Goal: Information Seeking & Learning: Learn about a topic

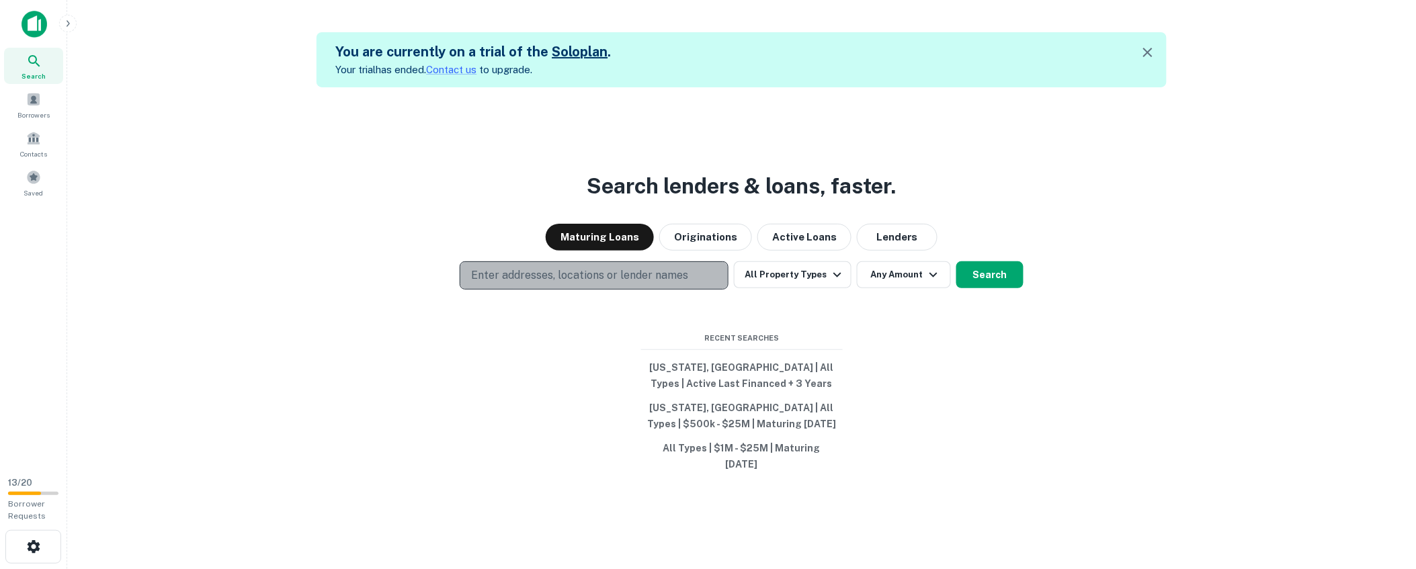
click at [590, 278] on p "Enter addresses, locations or lender names" at bounding box center [579, 276] width 217 height 16
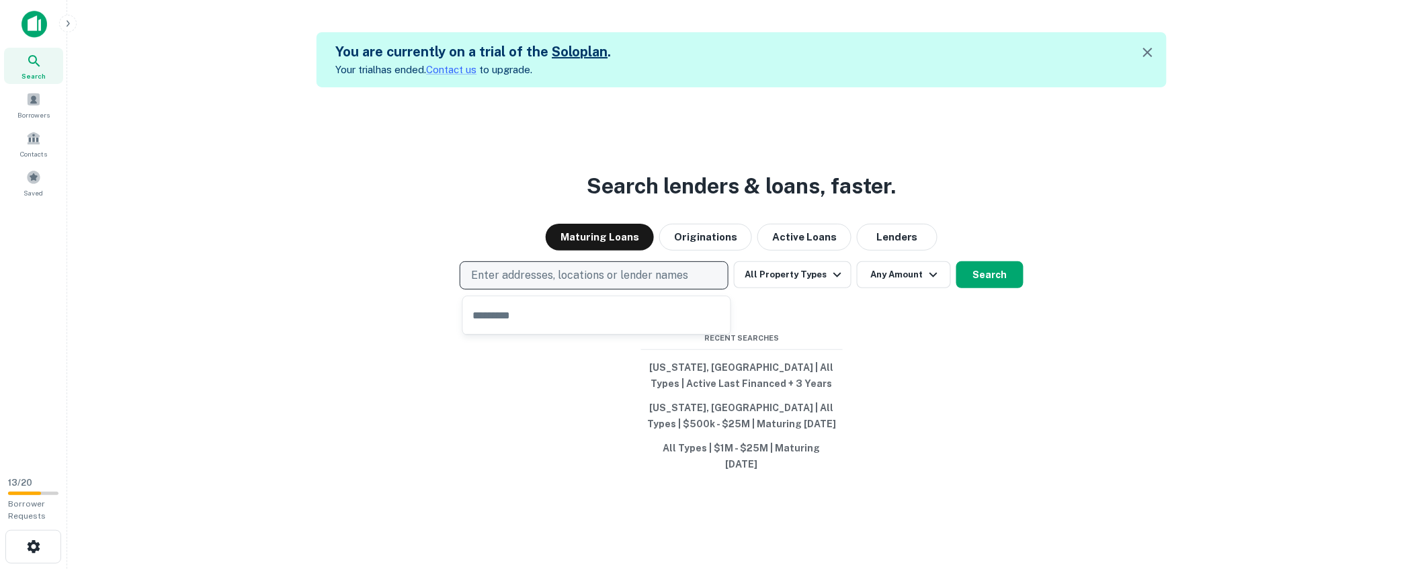
type input "**********"
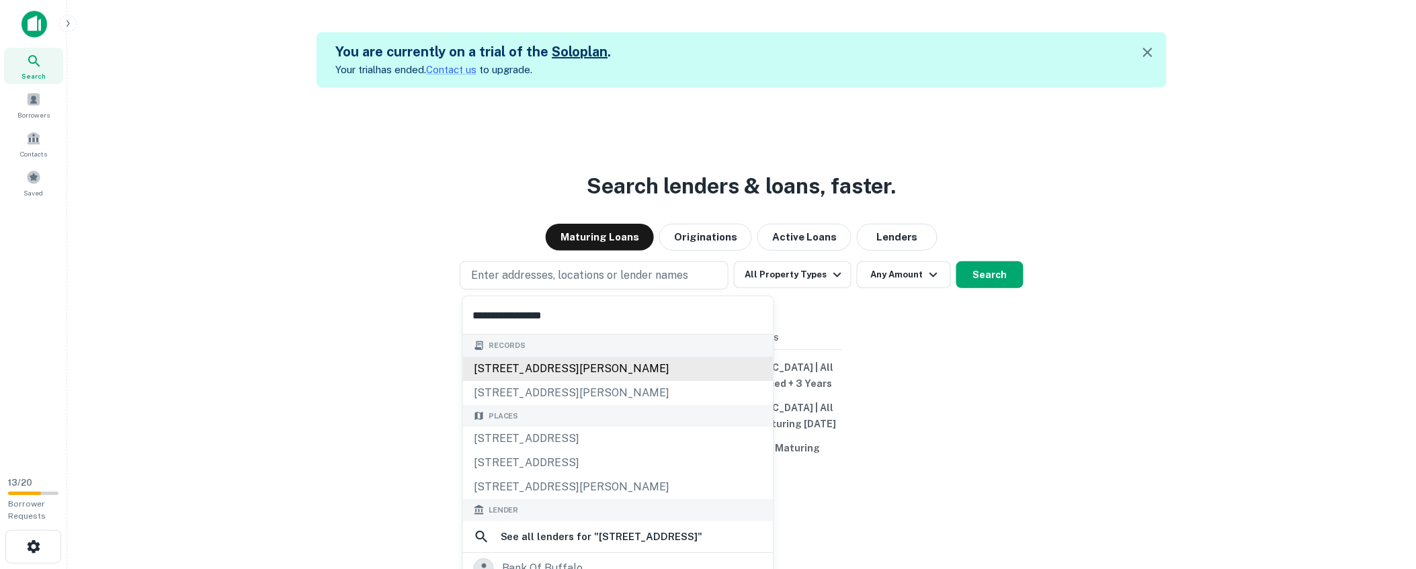
click at [621, 374] on div "5131 buffalo ave, sherman oaks, ca, 91423" at bounding box center [618, 369] width 311 height 24
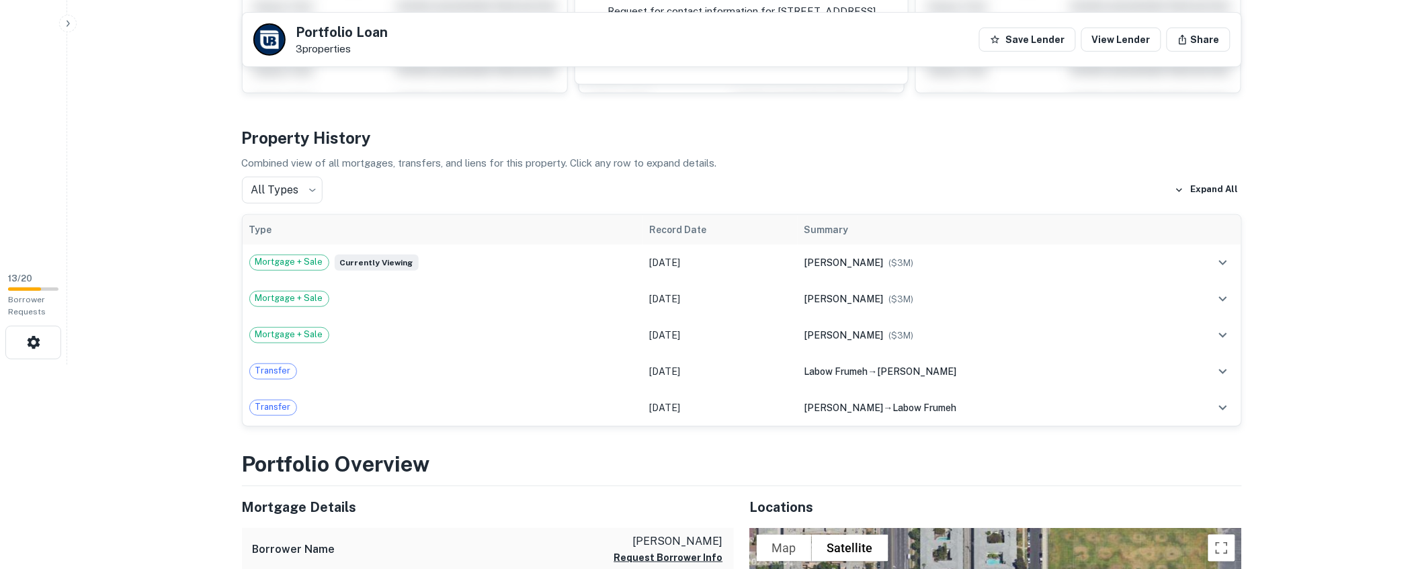
scroll to position [213, 0]
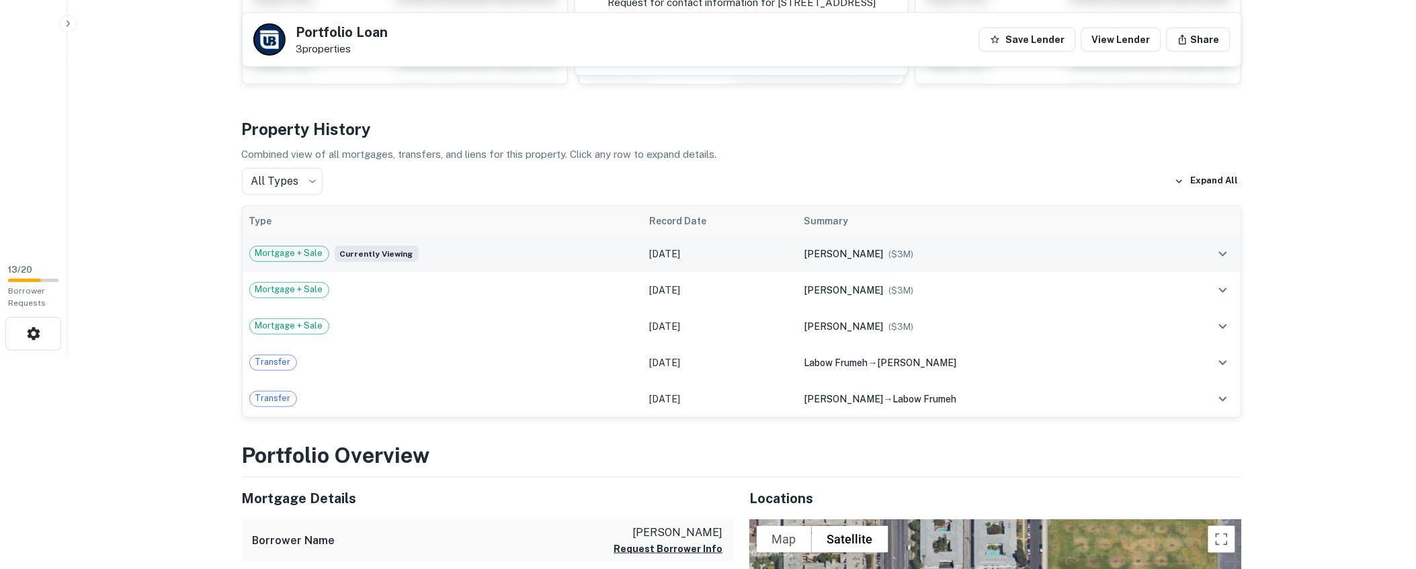
click at [276, 257] on span "Mortgage + Sale" at bounding box center [289, 253] width 79 height 13
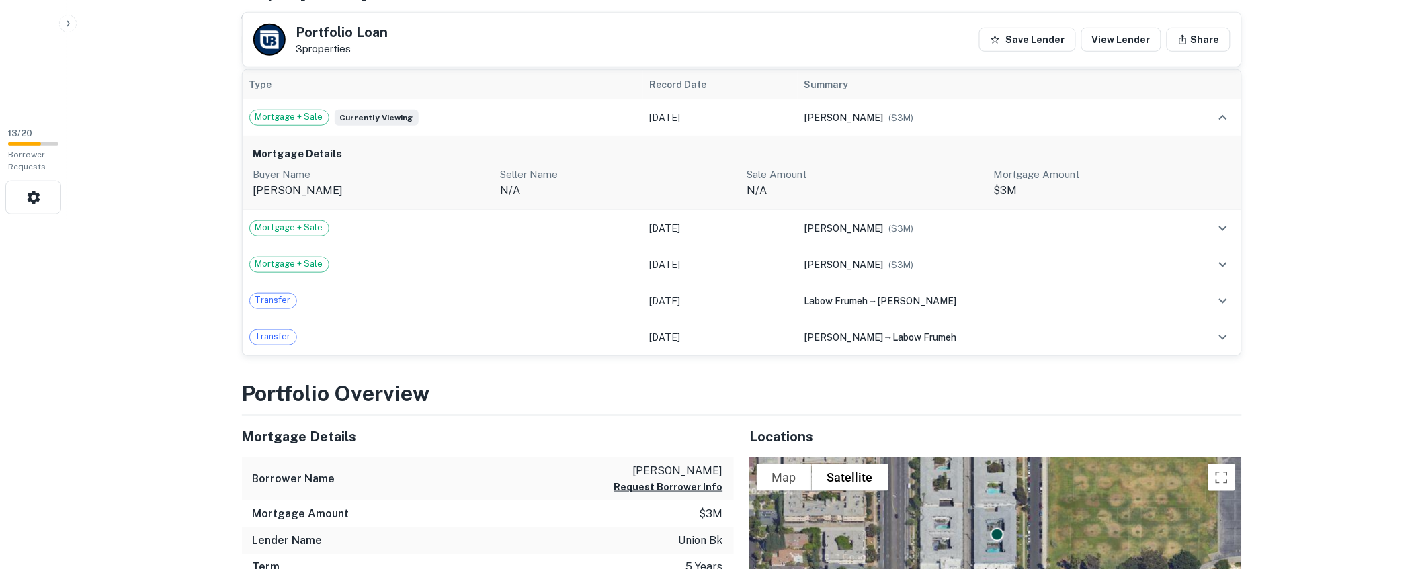
scroll to position [582, 0]
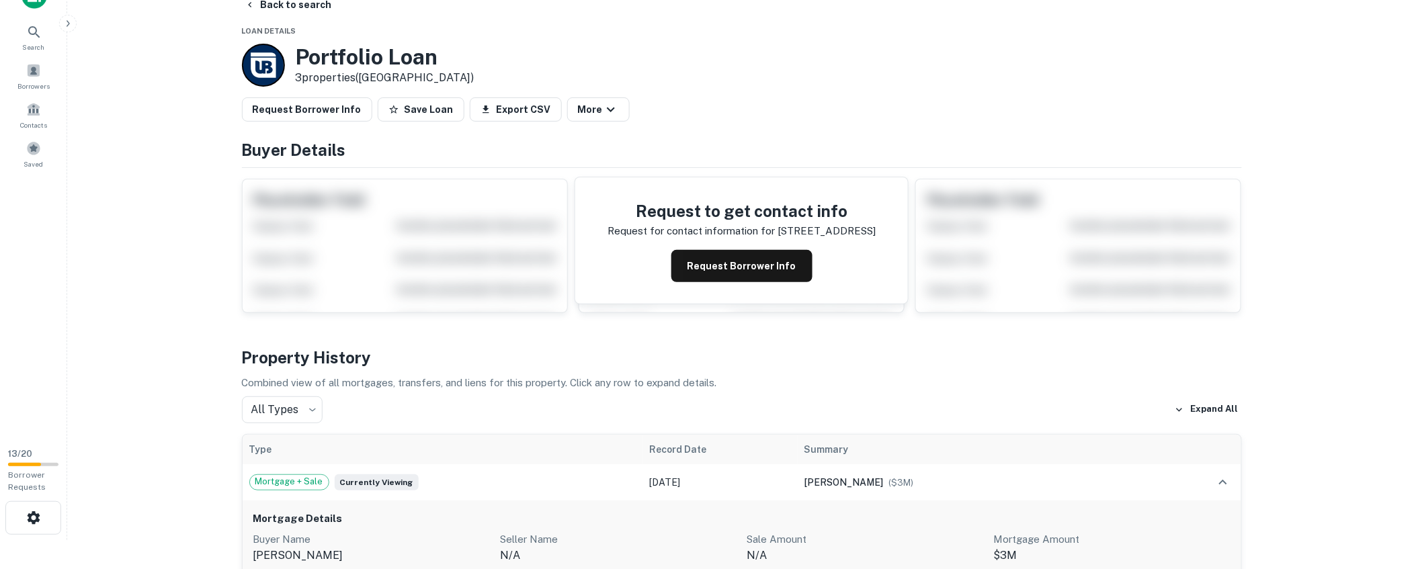
scroll to position [0, 0]
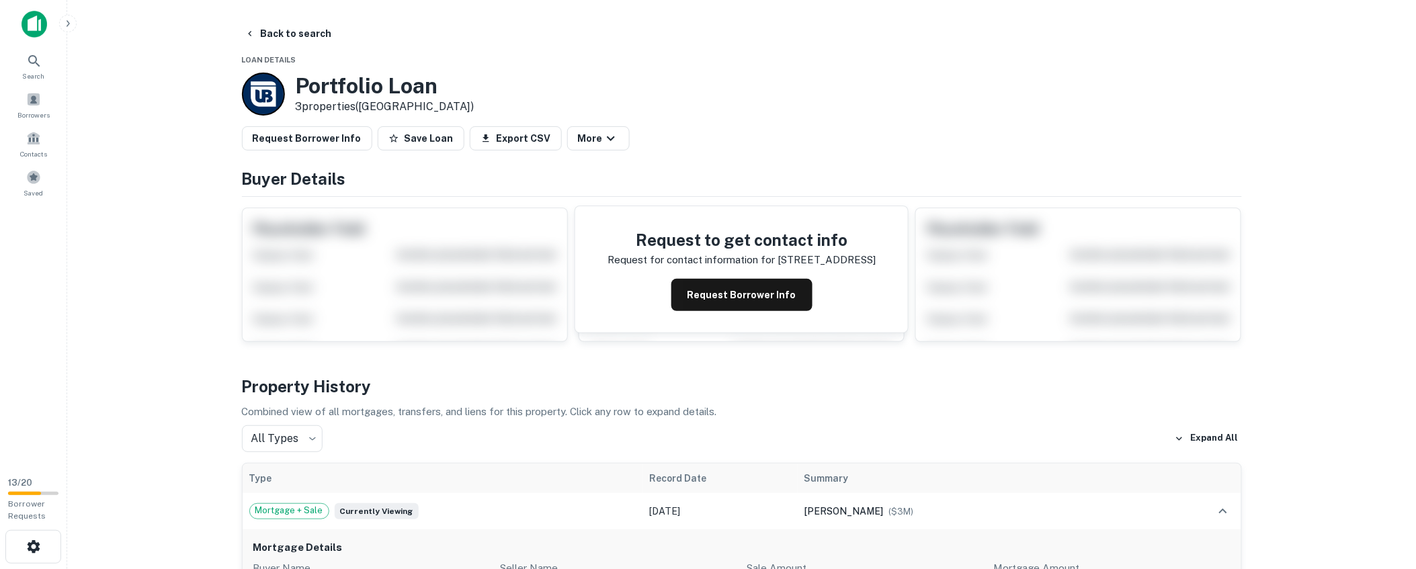
click at [750, 143] on div "Request Borrower Info Save Loan Export CSV More" at bounding box center [742, 138] width 1000 height 24
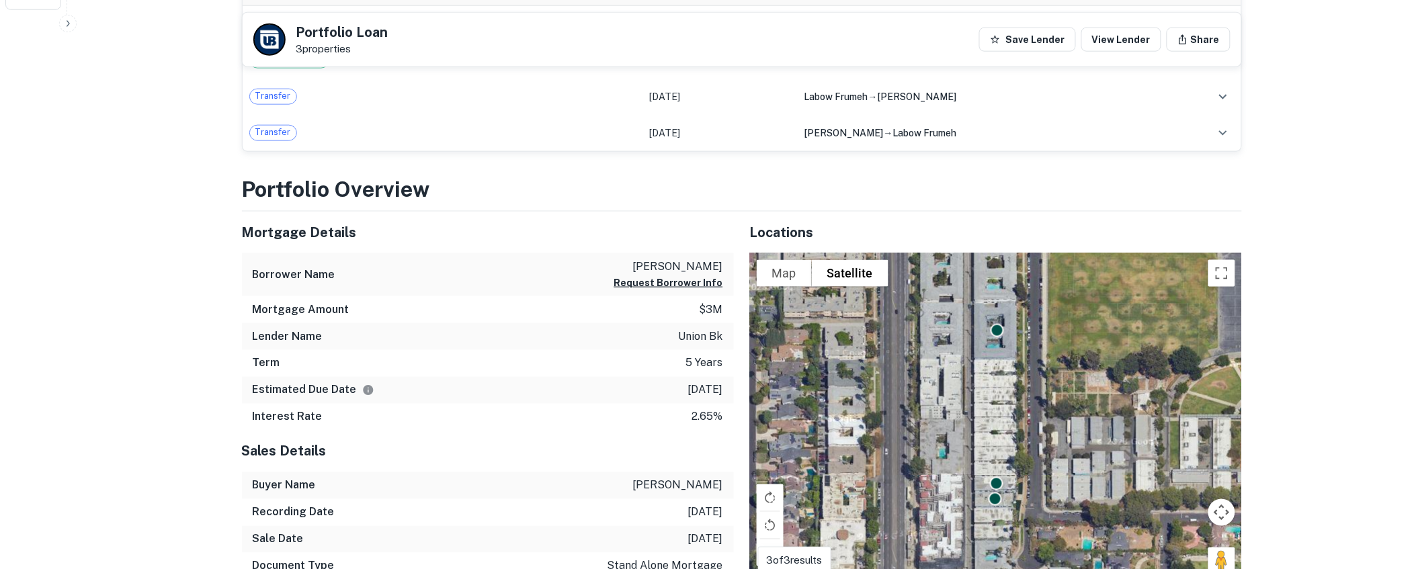
scroll to position [555, 0]
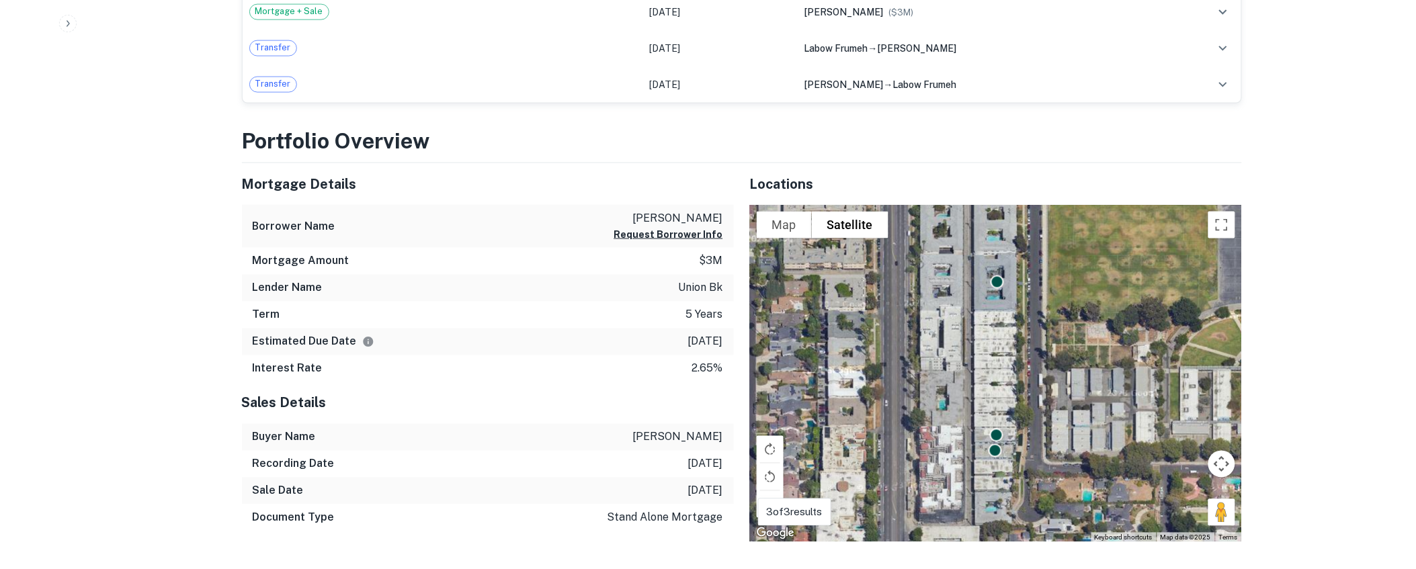
scroll to position [0, 0]
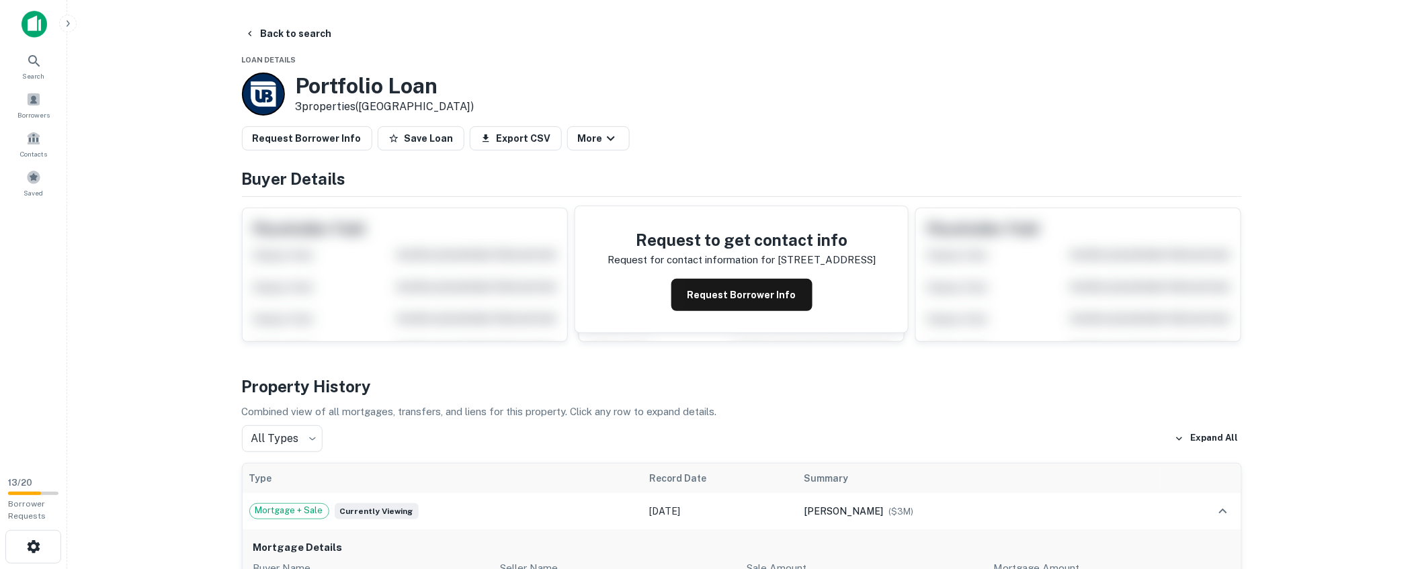
click at [155, 218] on main "Back to search Loan Details Portfolio Loan 3 properties (CA) Request Borrower I…" at bounding box center [741, 284] width 1349 height 569
click at [30, 181] on span at bounding box center [33, 177] width 15 height 15
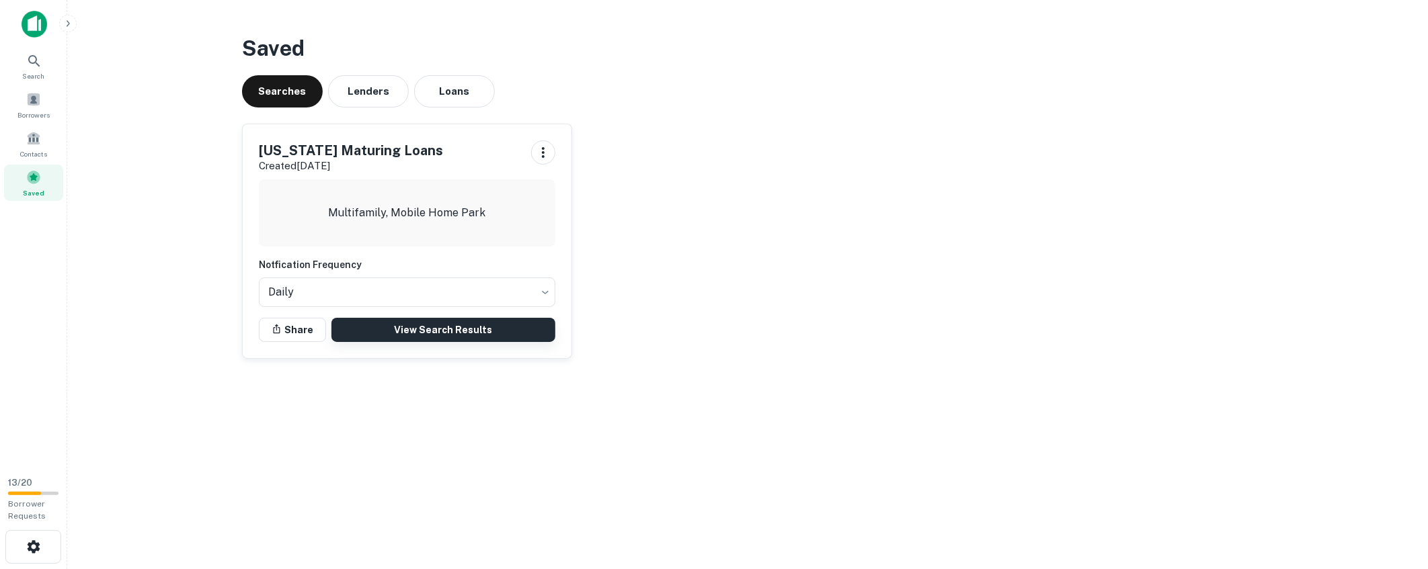
click at [421, 335] on link "View Search Results" at bounding box center [443, 330] width 224 height 24
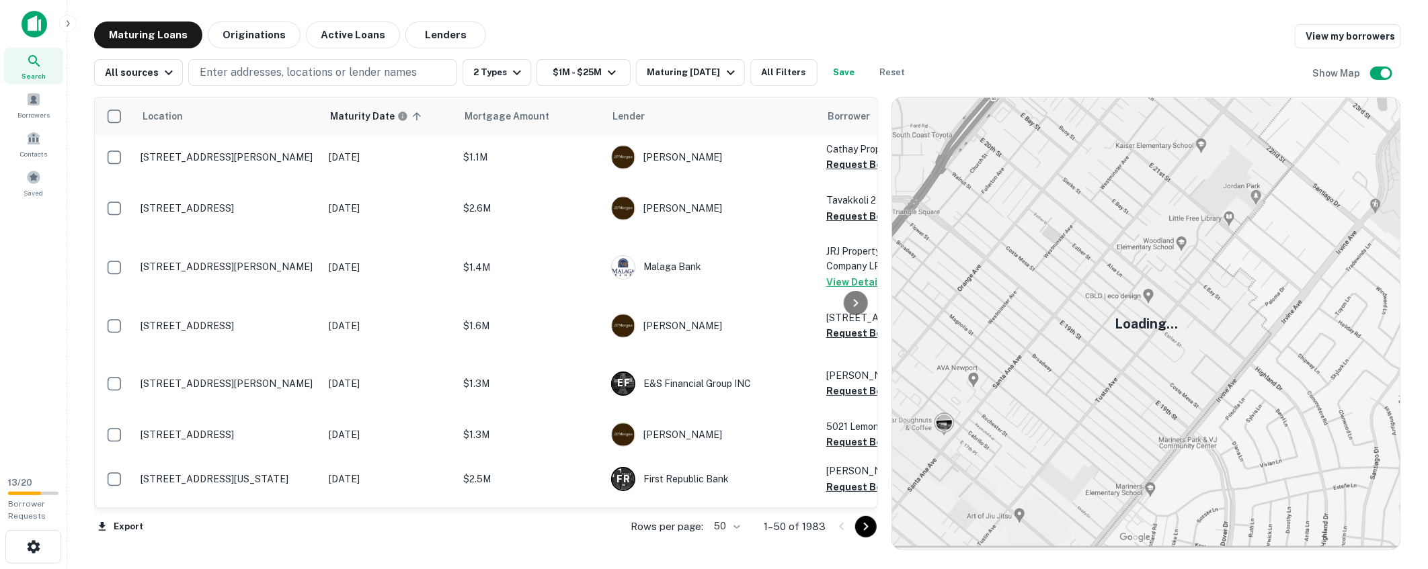
click at [581, 20] on main "Maturing Loans Originations Active Loans Lenders View my borrowers All sources …" at bounding box center [747, 284] width 1360 height 569
click at [630, 112] on div "Lender" at bounding box center [711, 116] width 199 height 16
click at [643, 118] on span "Lender" at bounding box center [647, 116] width 32 height 16
click at [650, 118] on span "Lender" at bounding box center [647, 116] width 32 height 16
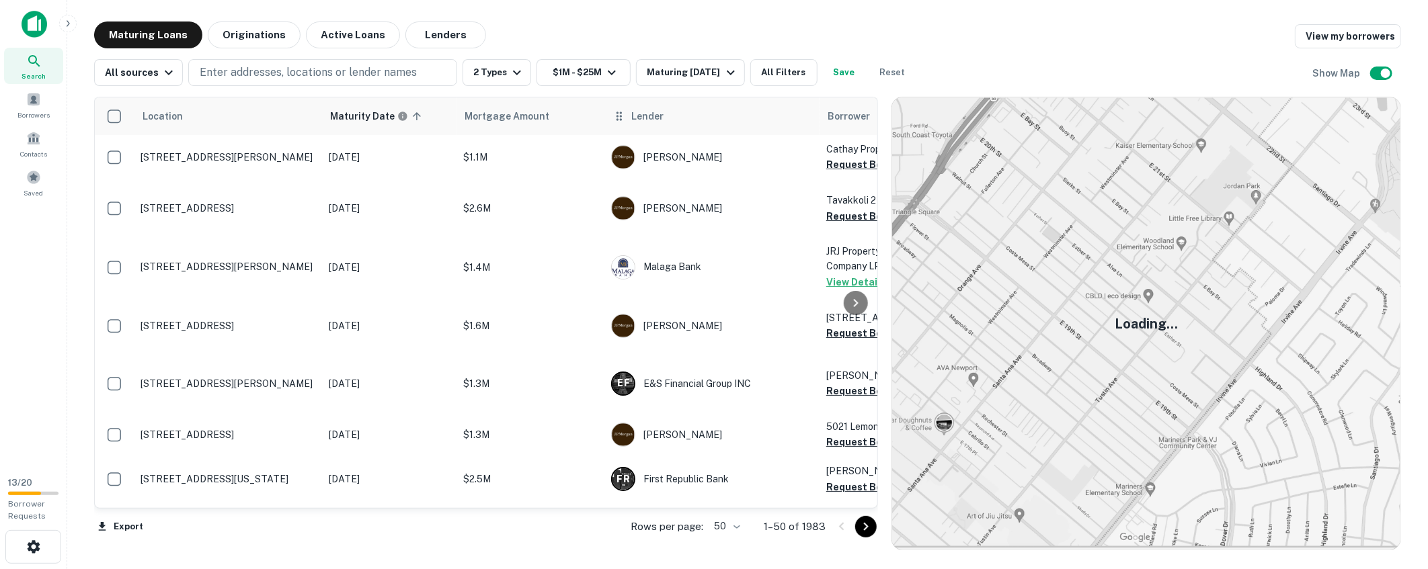
click at [619, 116] on icon at bounding box center [618, 116] width 13 height 16
click at [622, 116] on icon at bounding box center [618, 116] width 13 height 16
click at [621, 116] on icon at bounding box center [618, 116] width 5 height 9
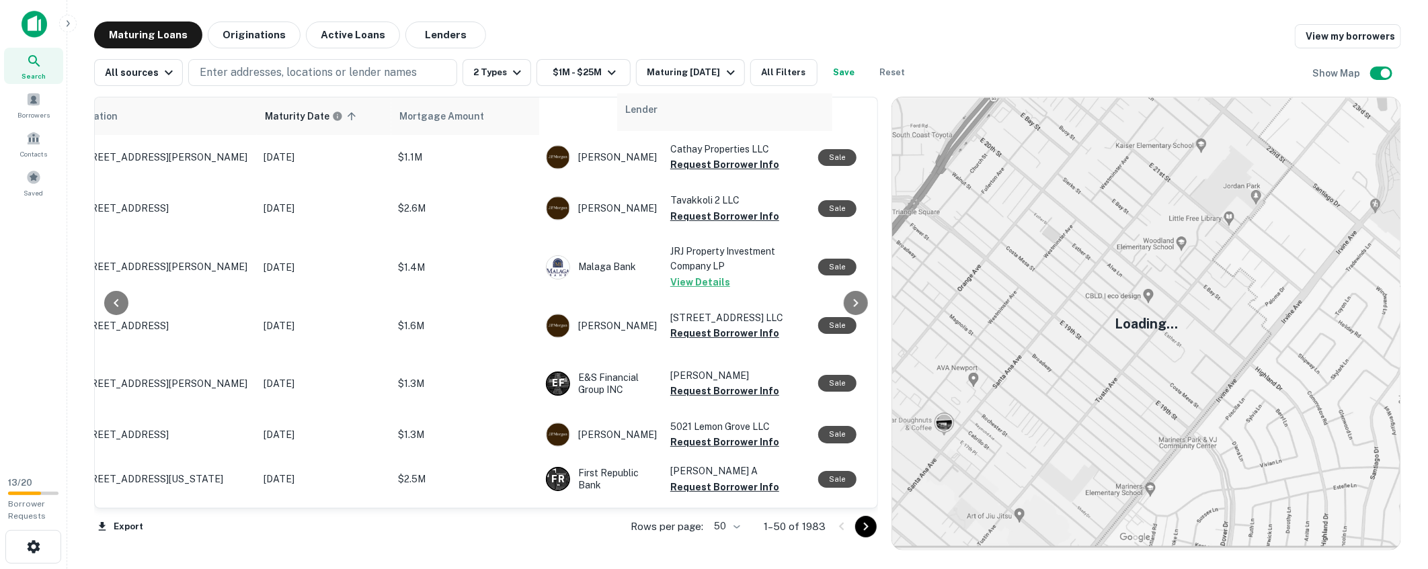
drag, startPoint x: 621, startPoint y: 116, endPoint x: 634, endPoint y: 117, distance: 12.8
click at [634, 117] on tr "Location Maturity Date sorted ascending Mortgage Amount Lender Borrower Purpose…" at bounding box center [1057, 116] width 2054 height 38
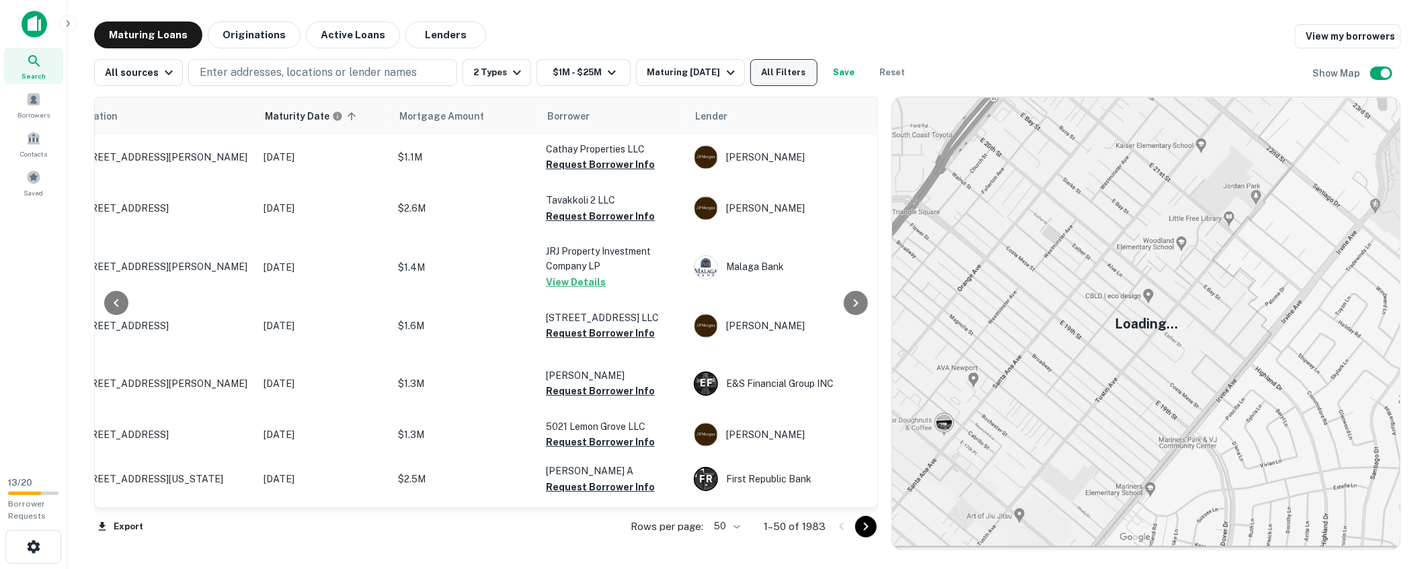
click at [801, 77] on button "All Filters" at bounding box center [783, 72] width 67 height 27
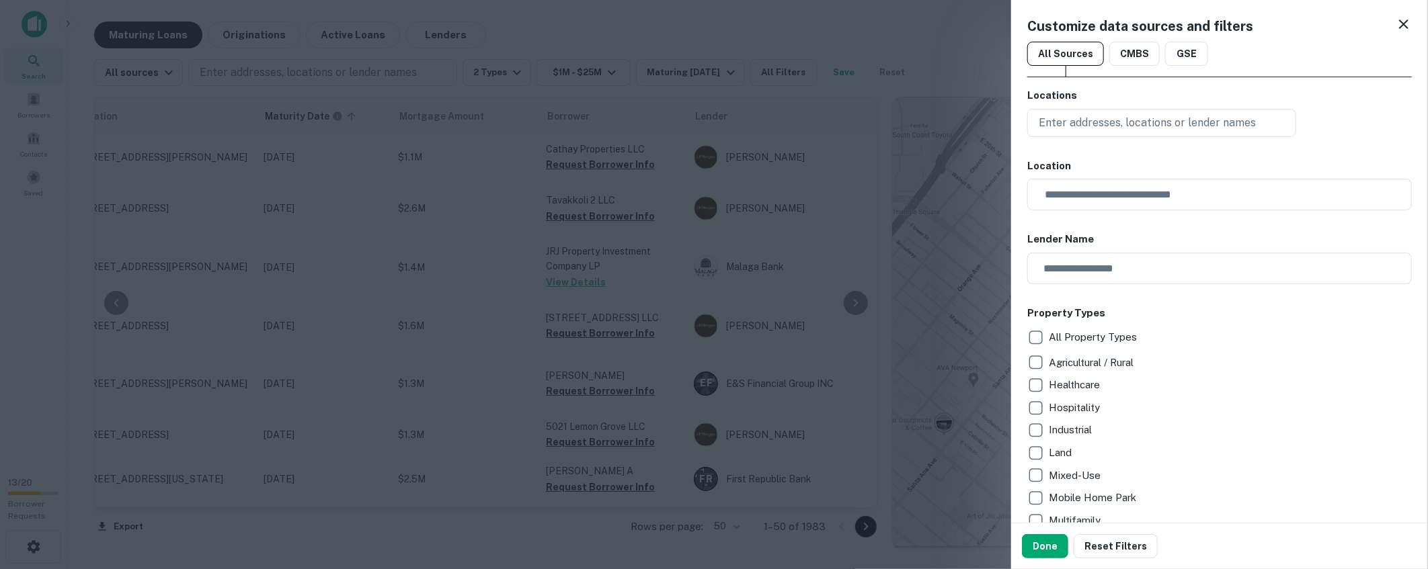
click at [1165, 89] on h6 "Locations" at bounding box center [1219, 95] width 384 height 15
click at [1145, 83] on div "Customize data sources and filters All Sources CMBS GSE Locations Enter address…" at bounding box center [1219, 261] width 417 height 523
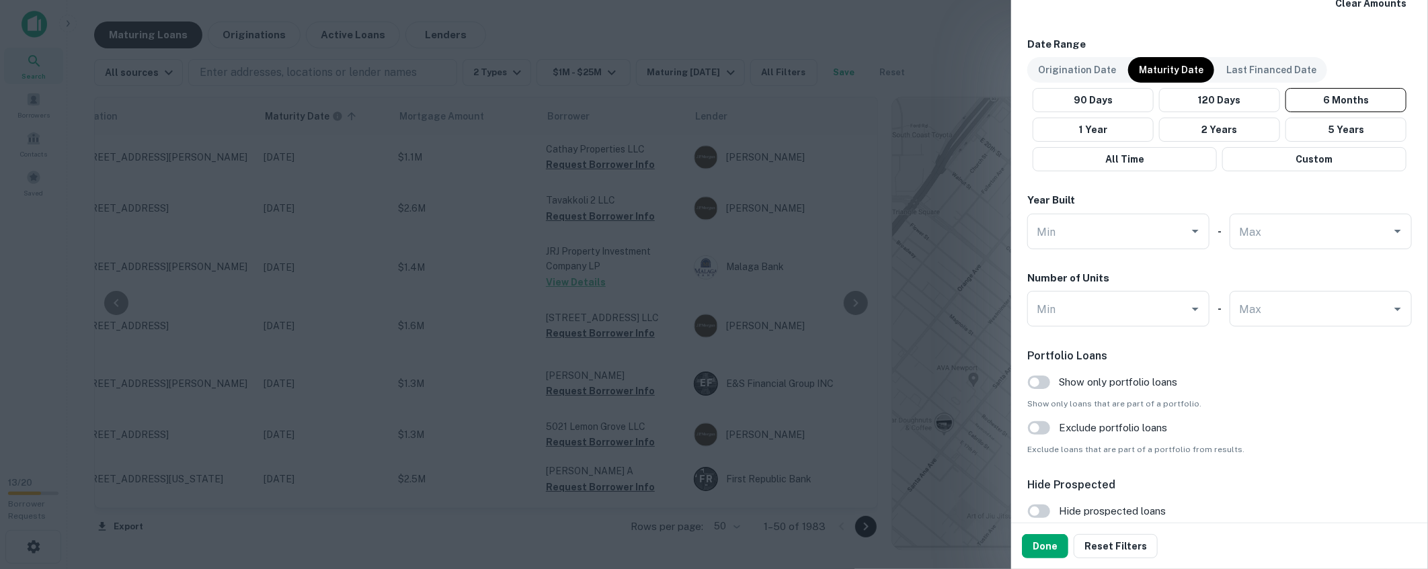
scroll to position [983, 0]
click at [1135, 313] on input "Min" at bounding box center [1108, 307] width 150 height 24
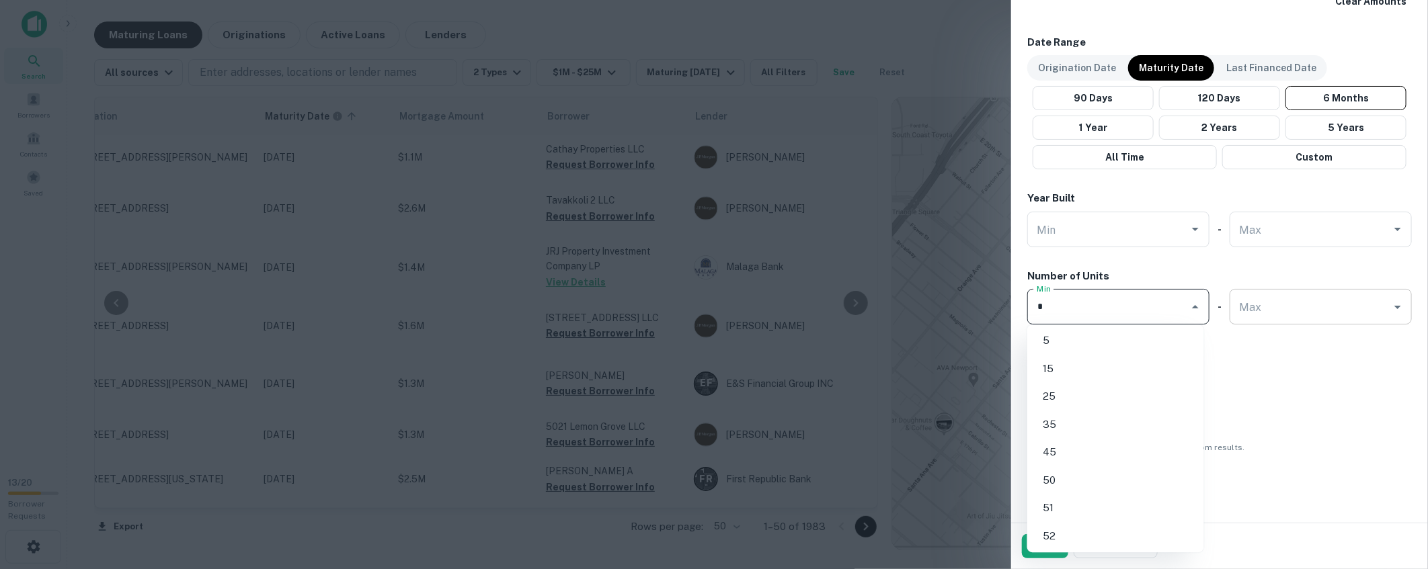
type input "*"
click at [1279, 299] on input "Max" at bounding box center [1310, 307] width 150 height 24
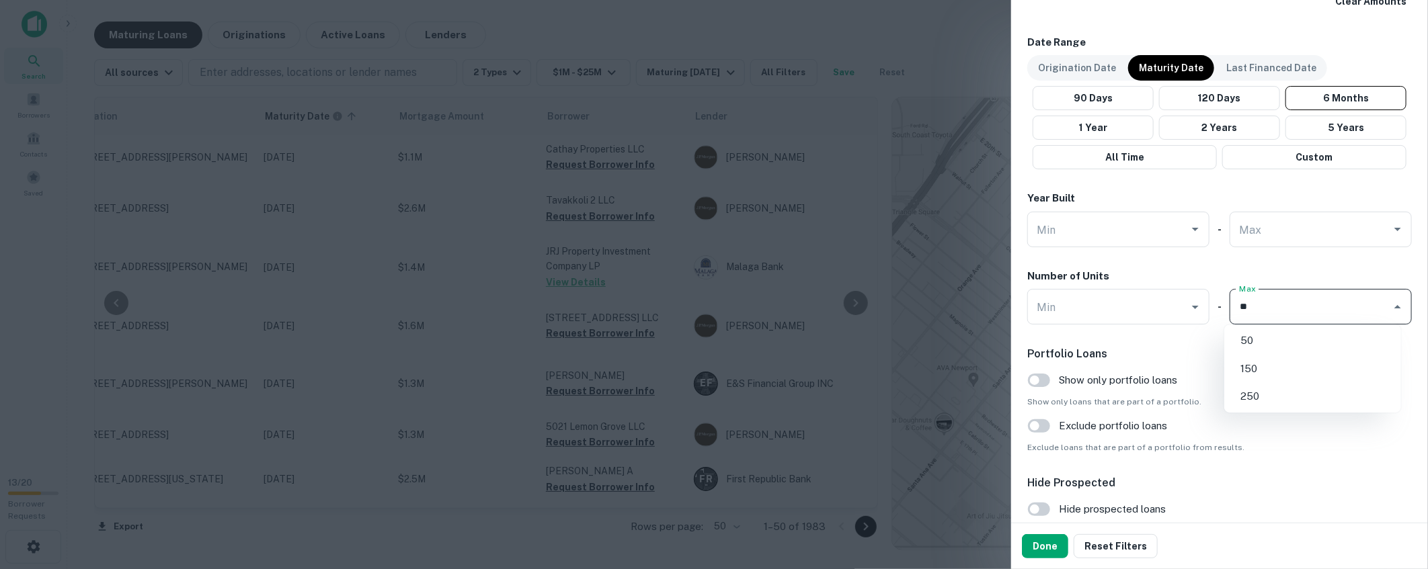
type input "*"
type input "***"
click at [1282, 307] on input "Max" at bounding box center [1310, 307] width 150 height 24
click at [1294, 343] on li "100" at bounding box center [1312, 341] width 166 height 24
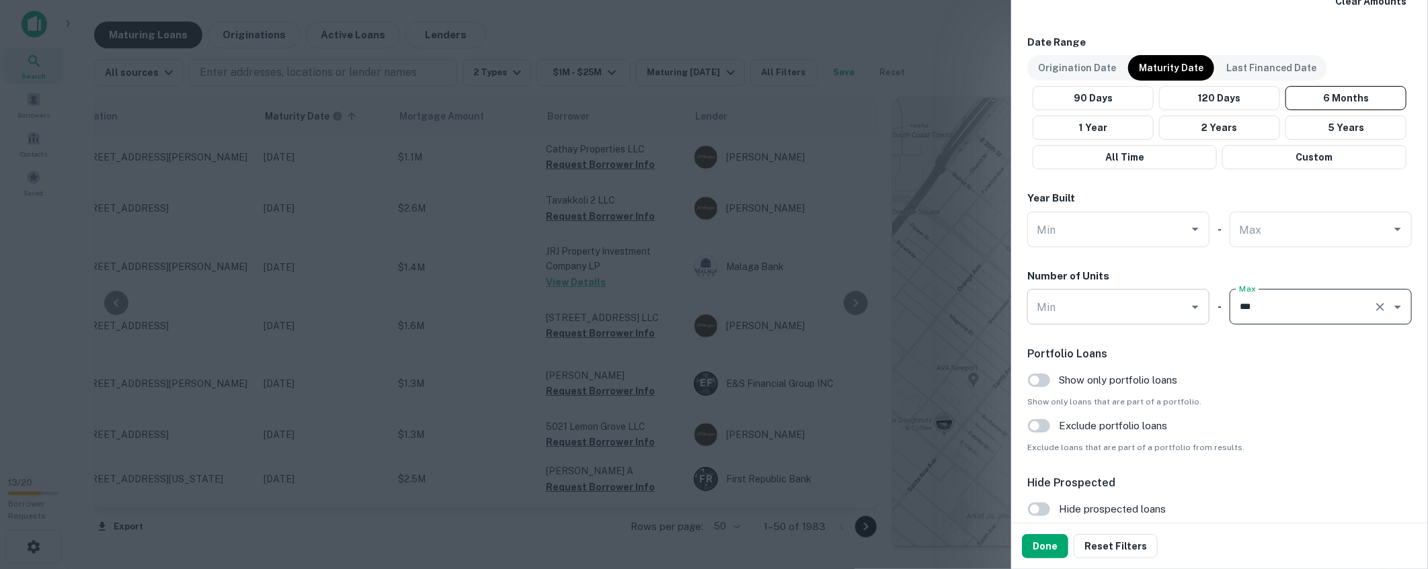
type input "***"
click at [1082, 306] on input "Min" at bounding box center [1108, 307] width 150 height 24
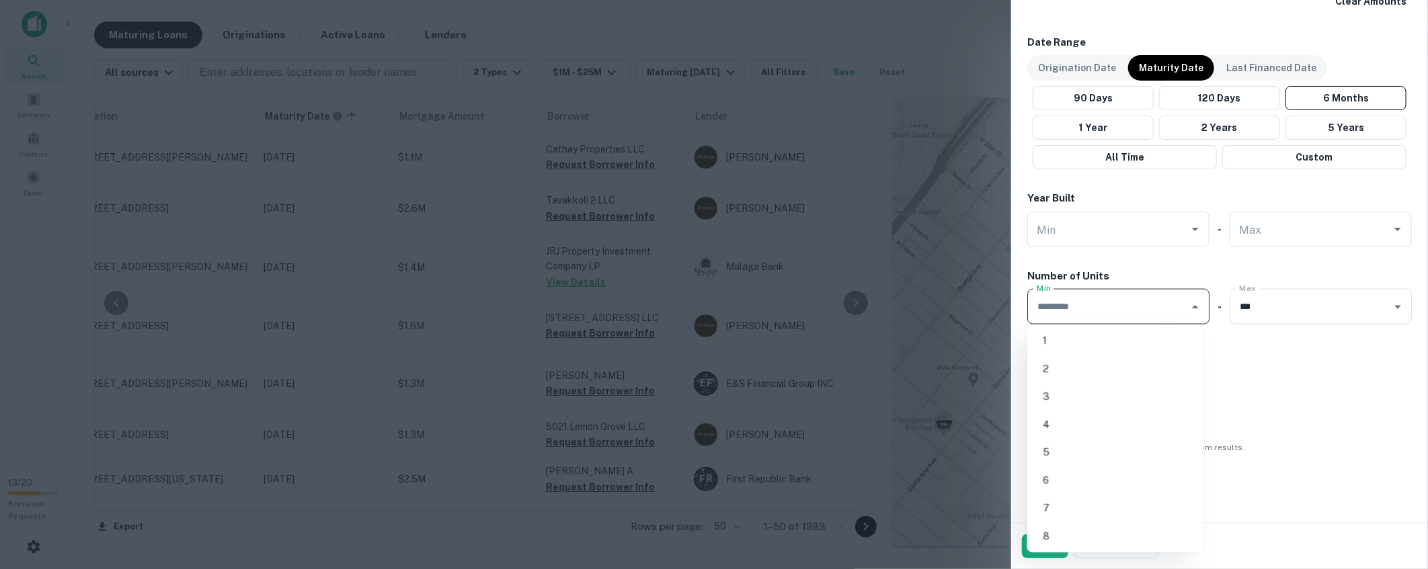
type input "*"
click at [1084, 343] on li "5" at bounding box center [1115, 341] width 166 height 24
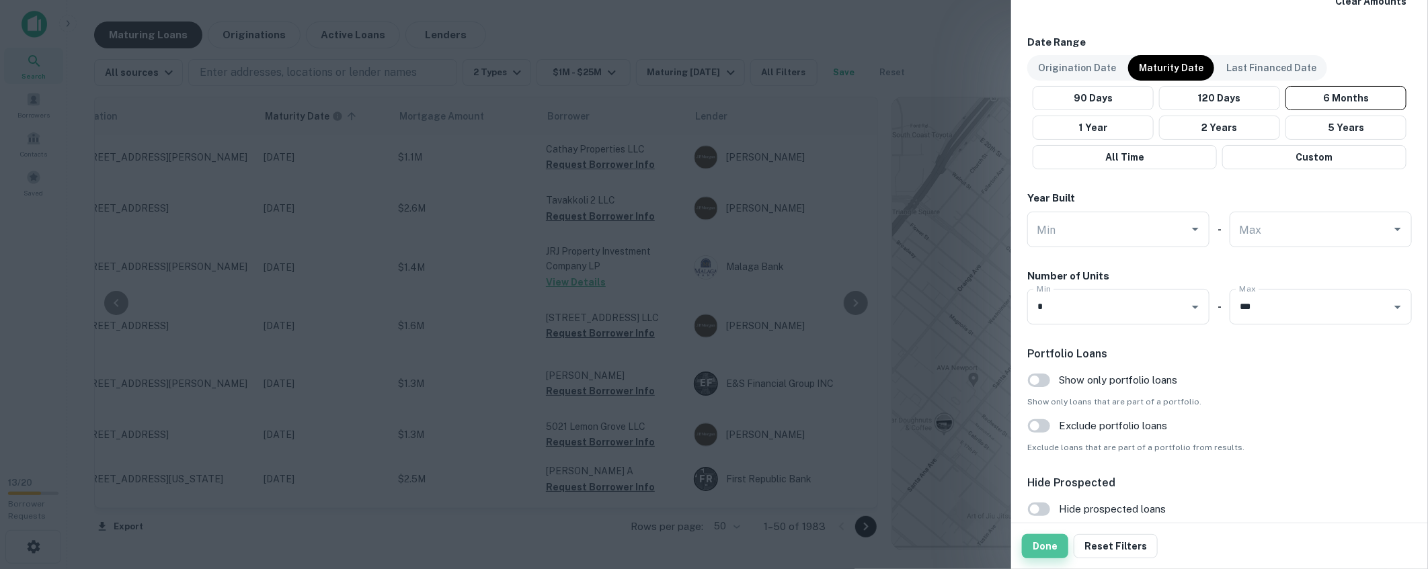
click at [1043, 546] on button "Done" at bounding box center [1045, 546] width 46 height 24
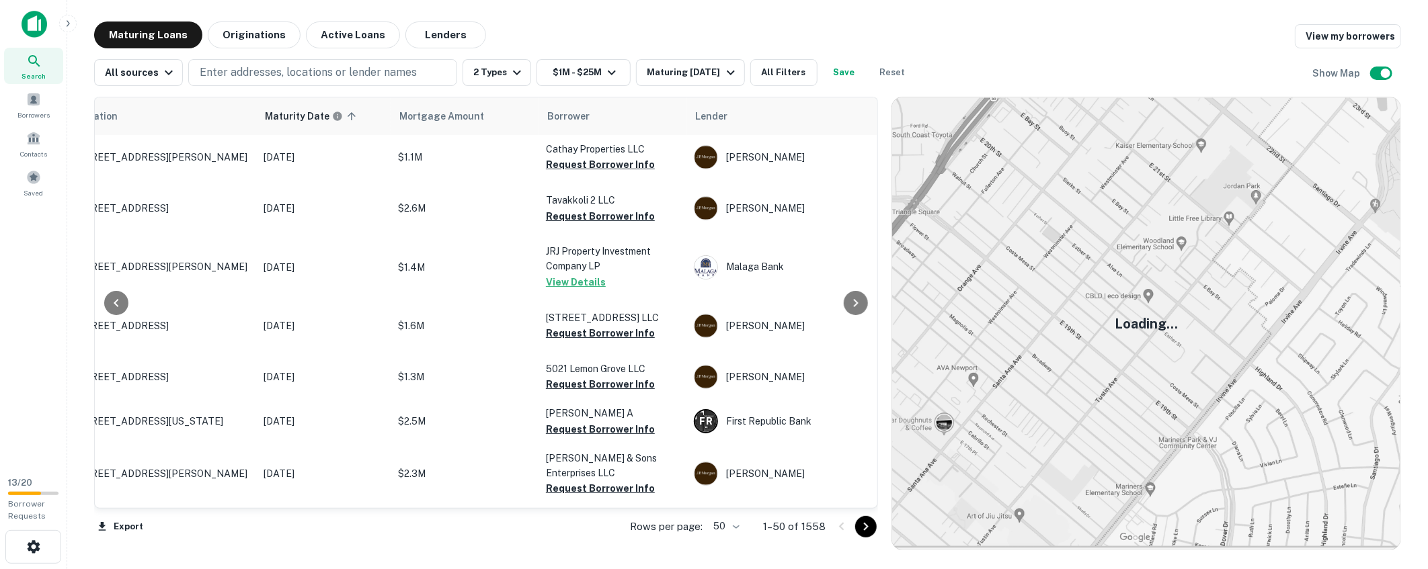
click at [607, 26] on div "Maturing Loans Originations Active Loans Lenders View my borrowers" at bounding box center [747, 35] width 1307 height 27
click at [856, 72] on button "Save" at bounding box center [844, 72] width 43 height 27
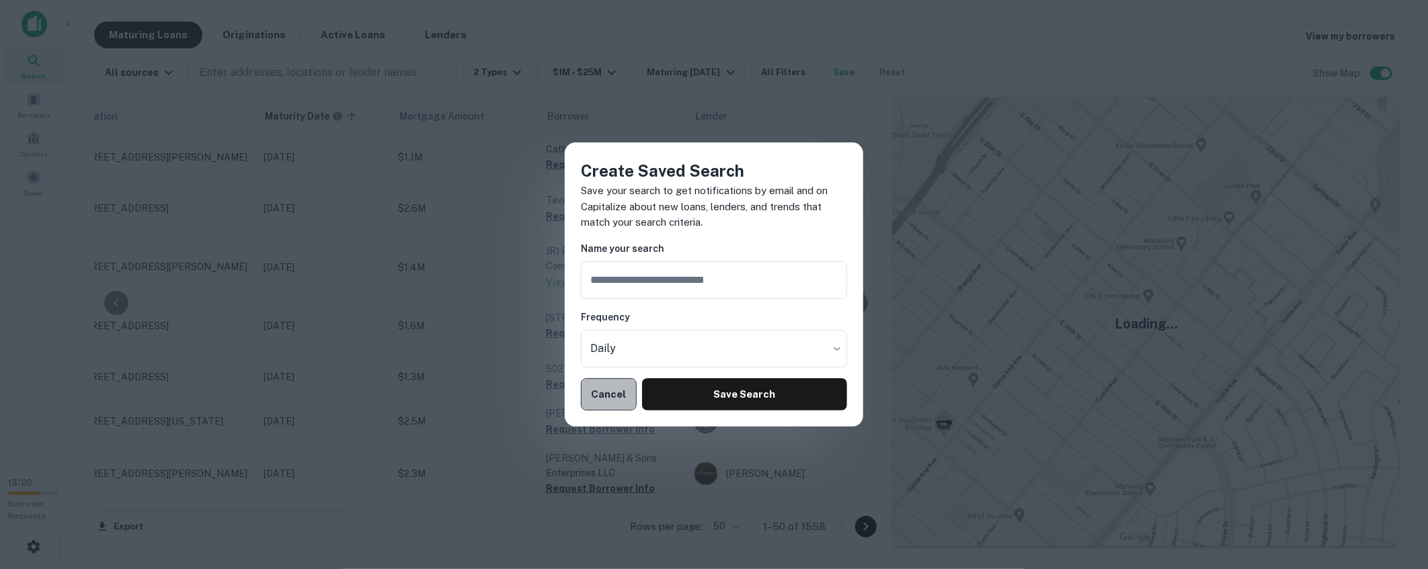
click at [622, 402] on button "Cancel" at bounding box center [609, 394] width 56 height 32
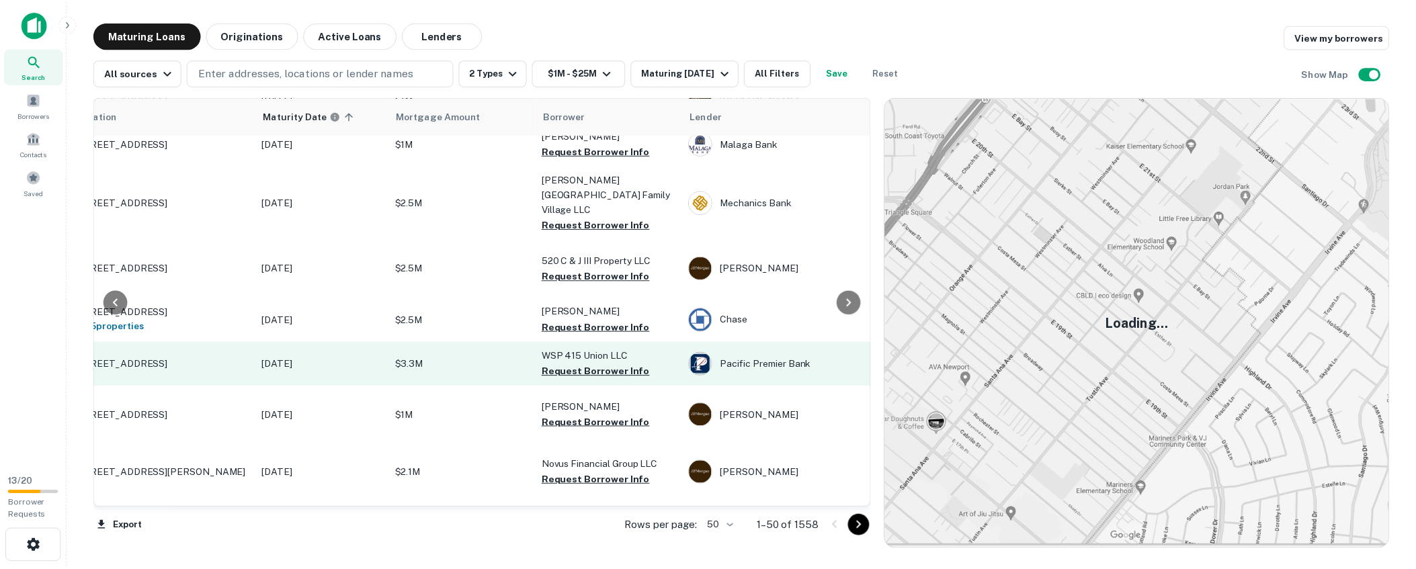
scroll to position [530, 65]
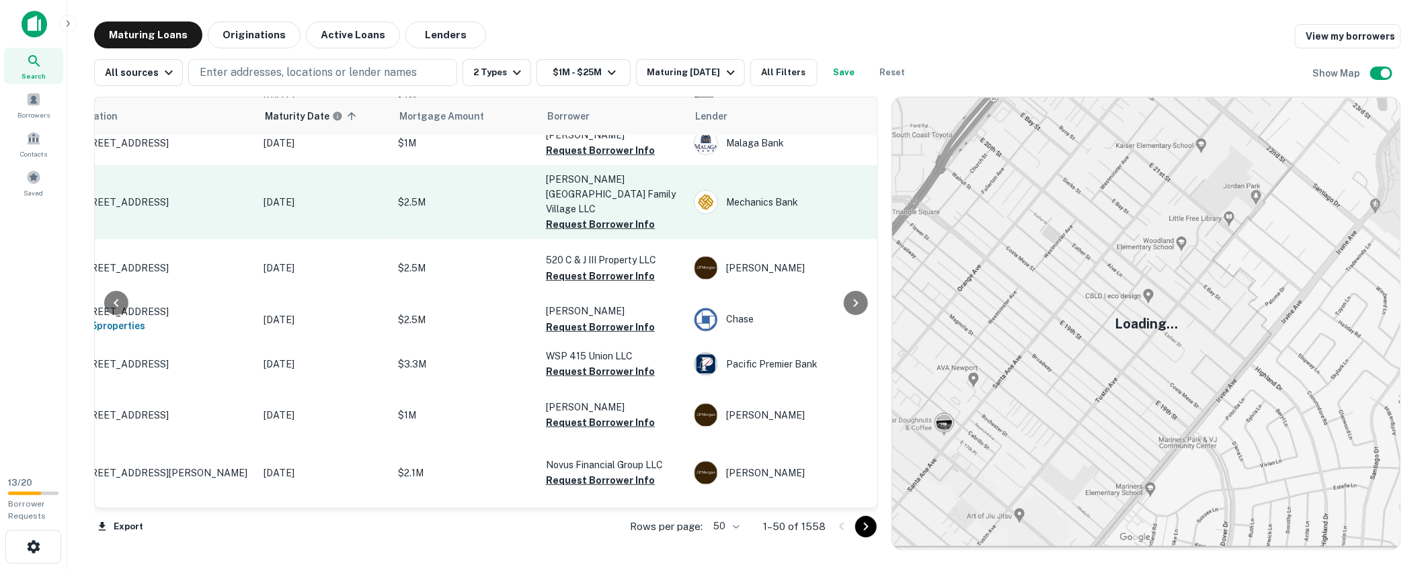
click at [186, 196] on p "[STREET_ADDRESS]" at bounding box center [162, 202] width 175 height 12
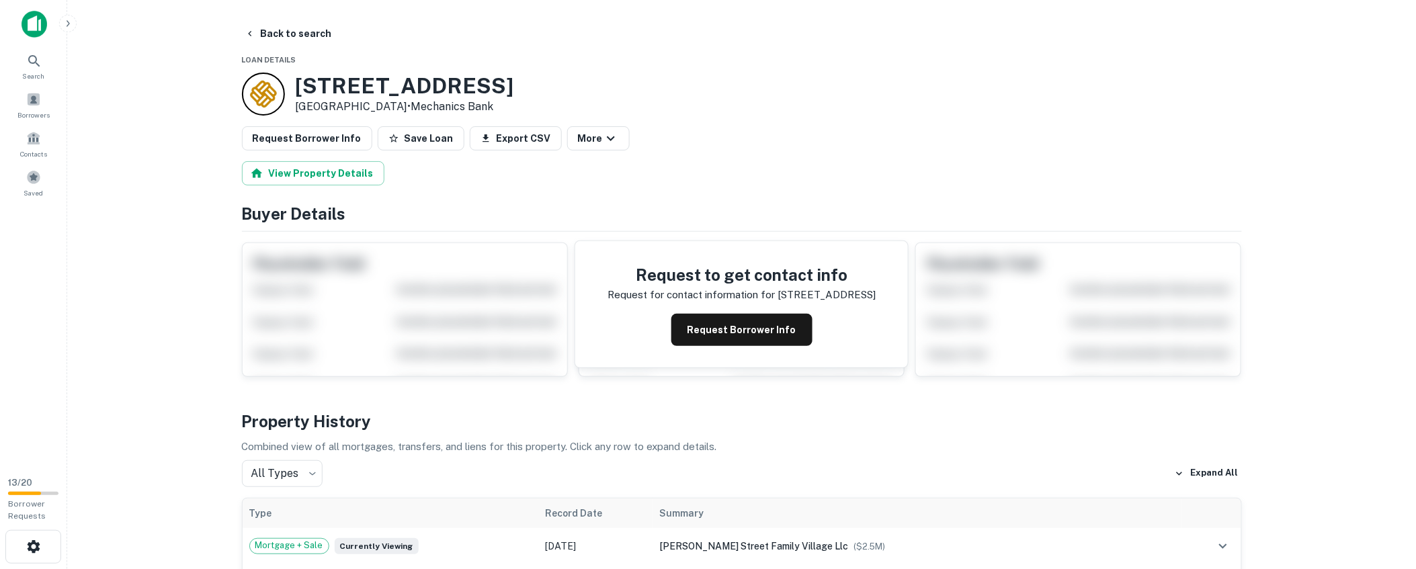
click at [415, 81] on h3 "[STREET_ADDRESS]" at bounding box center [405, 86] width 218 height 26
copy h3 "[STREET_ADDRESS]"
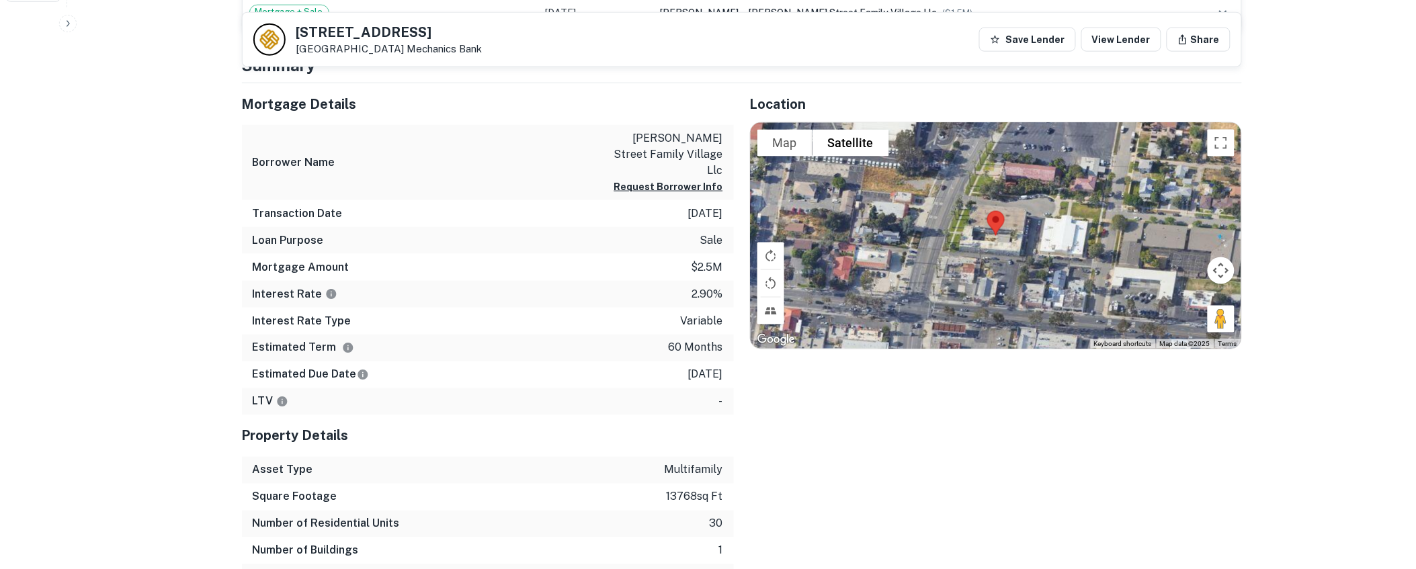
scroll to position [563, 0]
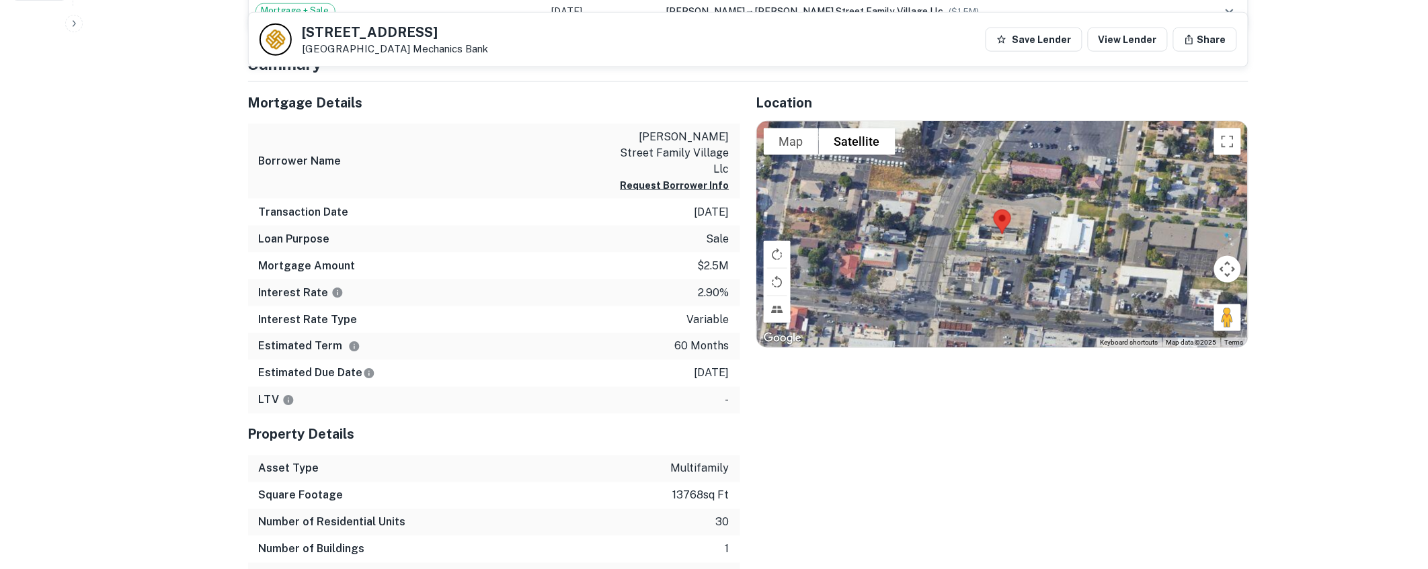
scroll to position [0, 0]
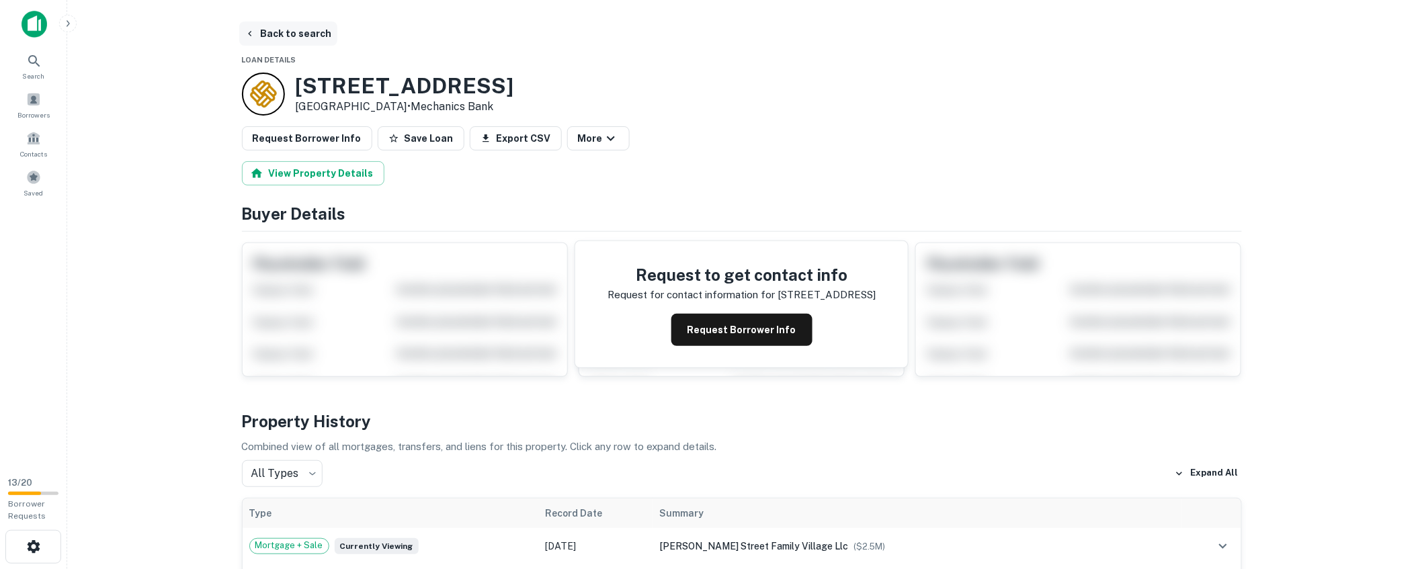
click at [265, 30] on button "Back to search" at bounding box center [288, 34] width 98 height 24
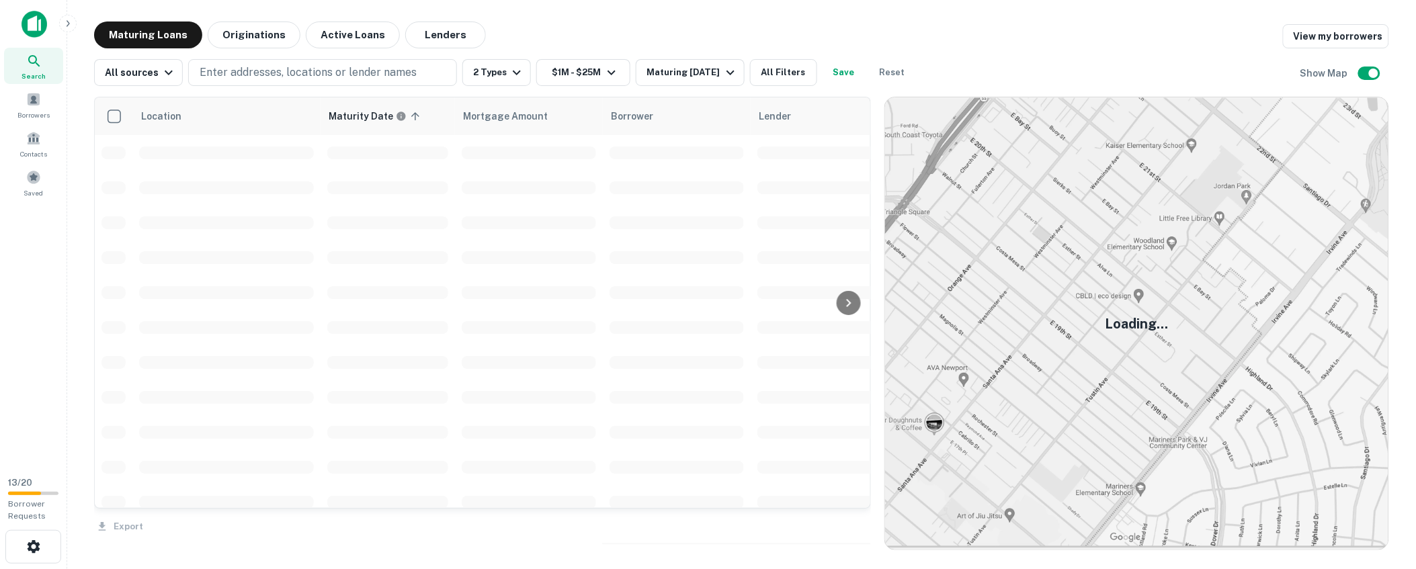
click at [586, 28] on div "Maturing Loans Originations Active Loans Lenders View my borrowers" at bounding box center [741, 35] width 1295 height 27
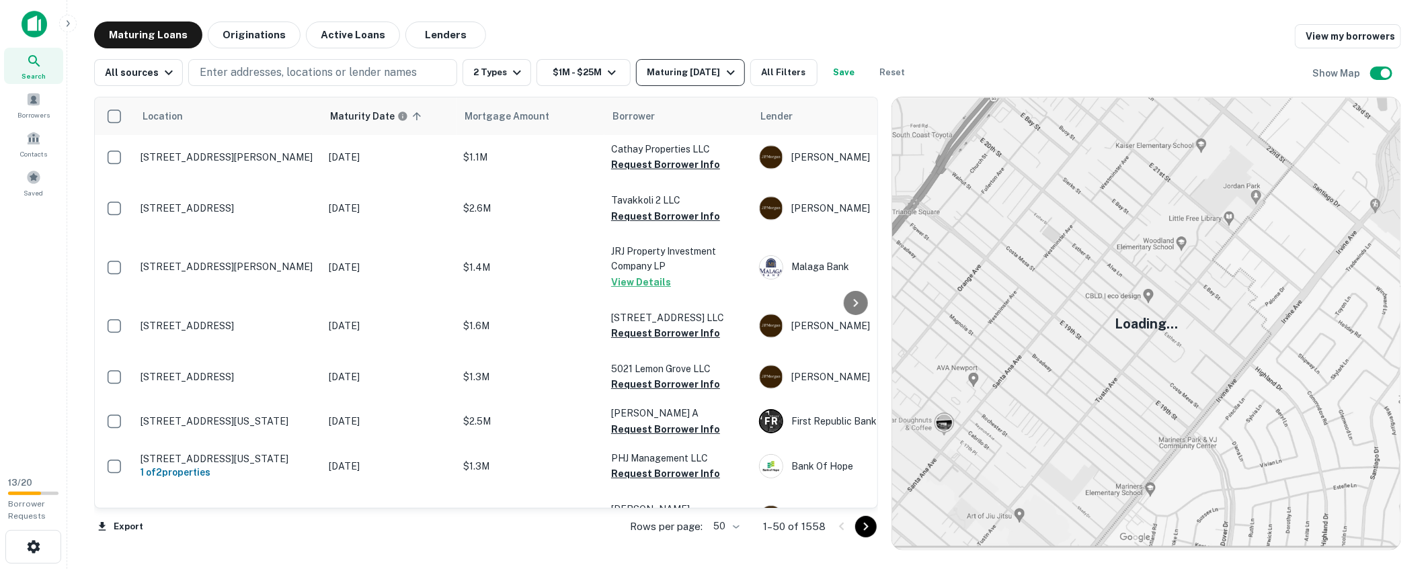
click at [675, 75] on div "Maturing [DATE]" at bounding box center [692, 73] width 91 height 16
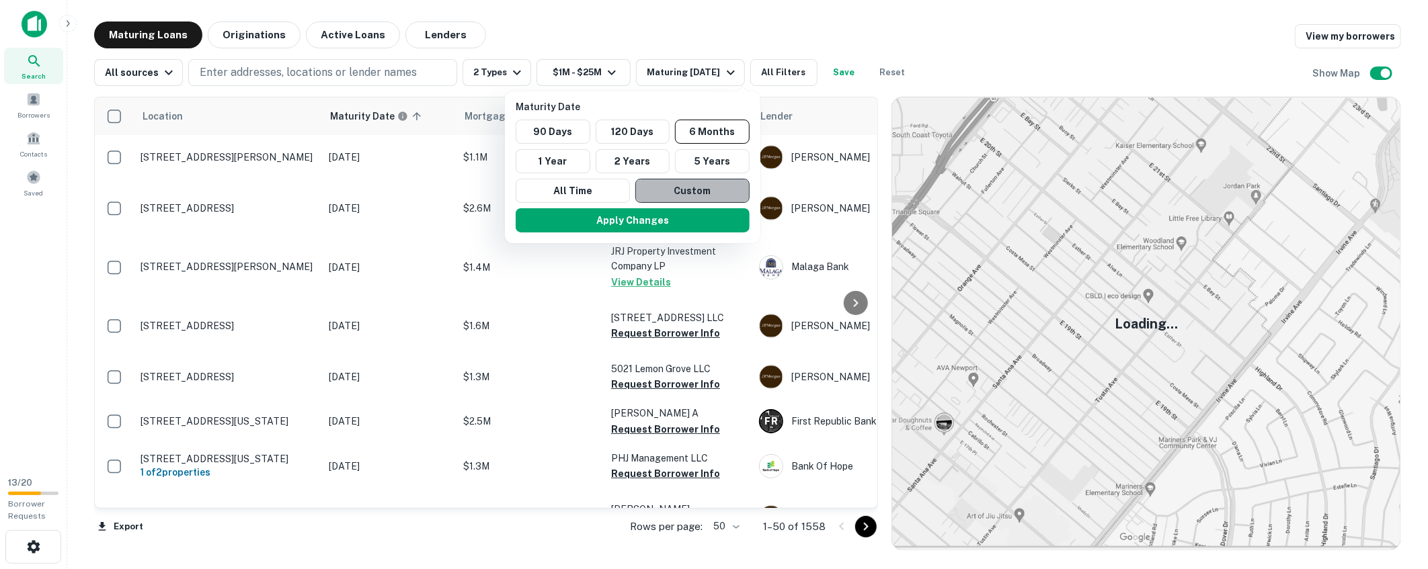
click at [724, 195] on button "Custom" at bounding box center [692, 191] width 114 height 24
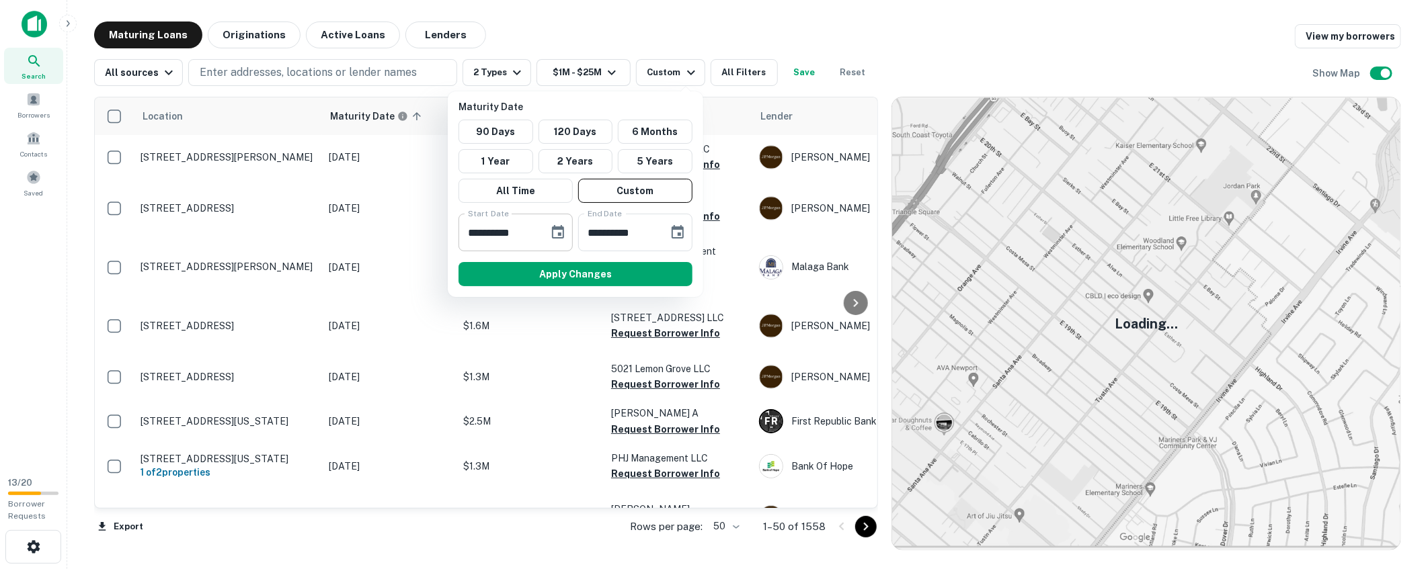
click at [491, 237] on input "**********" at bounding box center [498, 233] width 81 height 38
type input "**********"
click at [625, 265] on button "Apply Changes" at bounding box center [575, 274] width 234 height 24
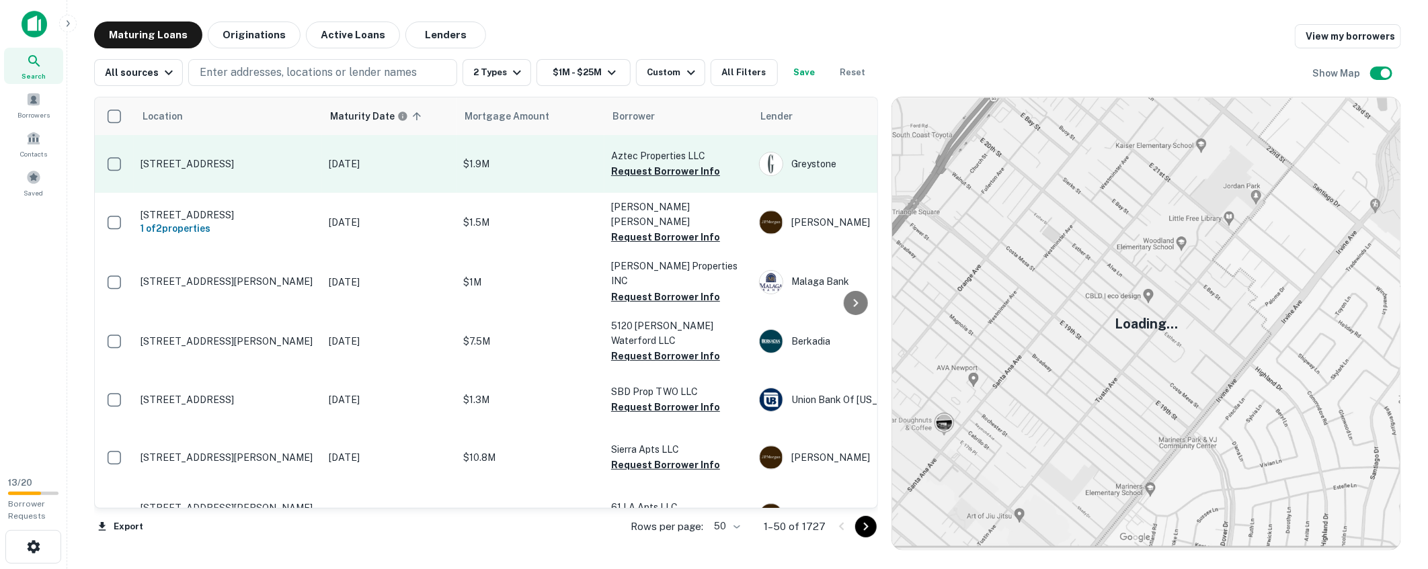
click at [237, 164] on p "[STREET_ADDRESS]" at bounding box center [227, 164] width 175 height 12
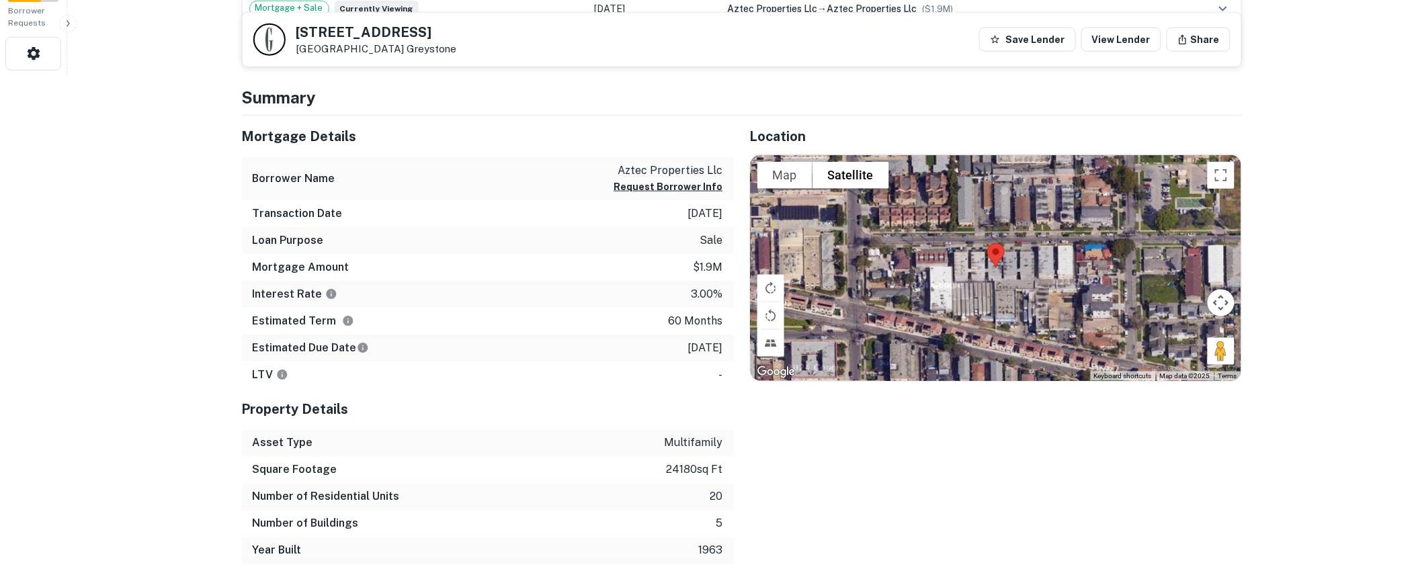
scroll to position [499, 0]
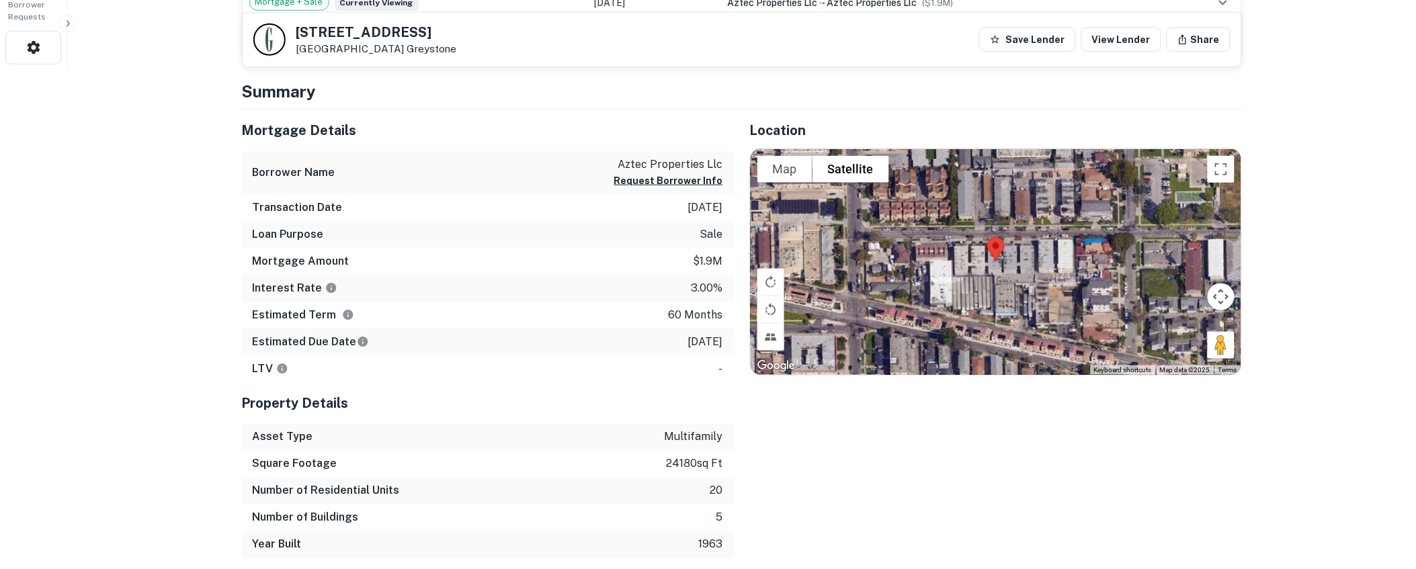
click at [345, 34] on h5 "[STREET_ADDRESS]" at bounding box center [376, 32] width 161 height 13
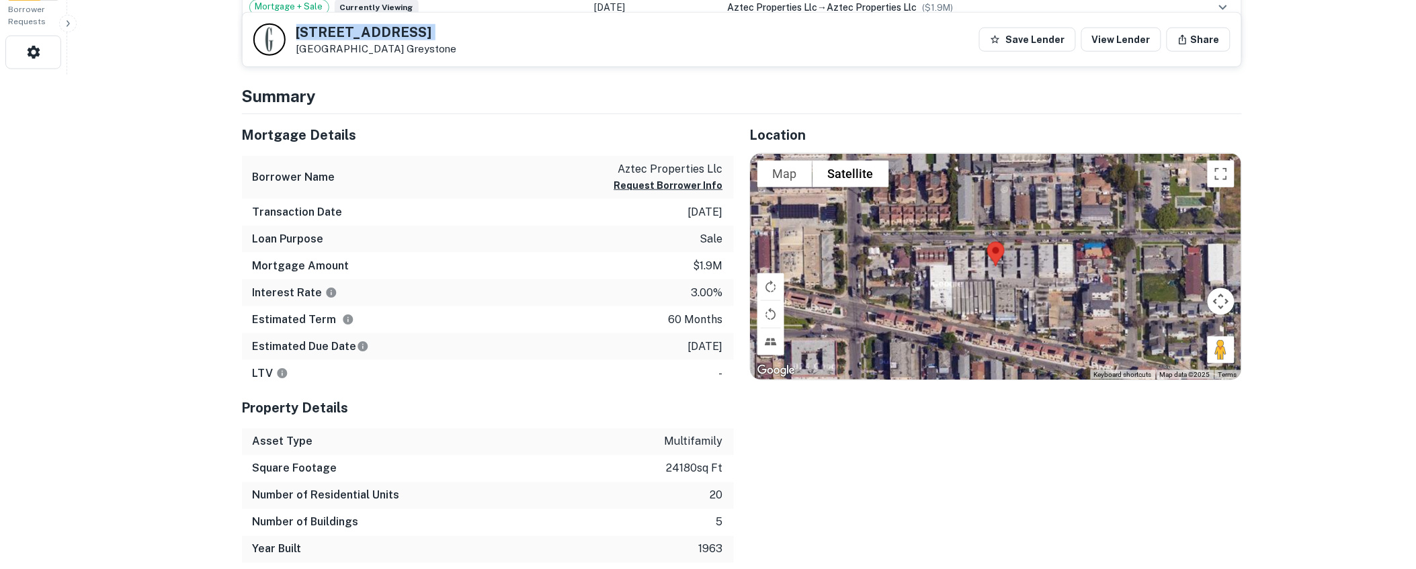
drag, startPoint x: 345, startPoint y: 34, endPoint x: 95, endPoint y: 157, distance: 278.3
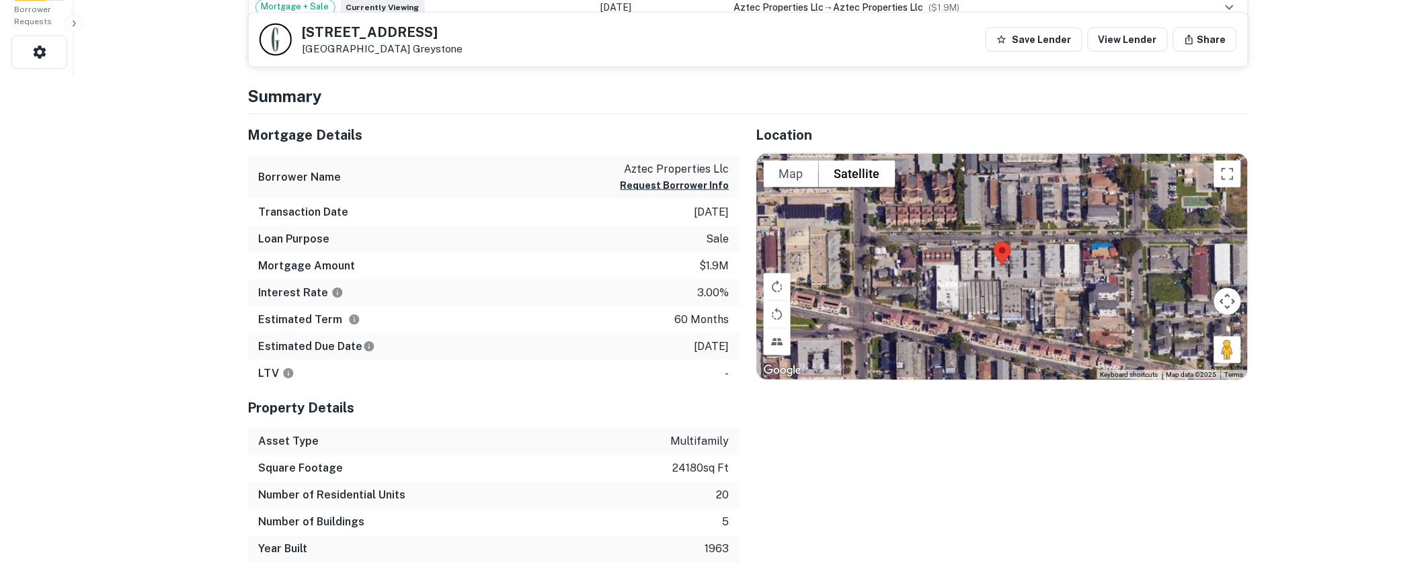
scroll to position [0, 0]
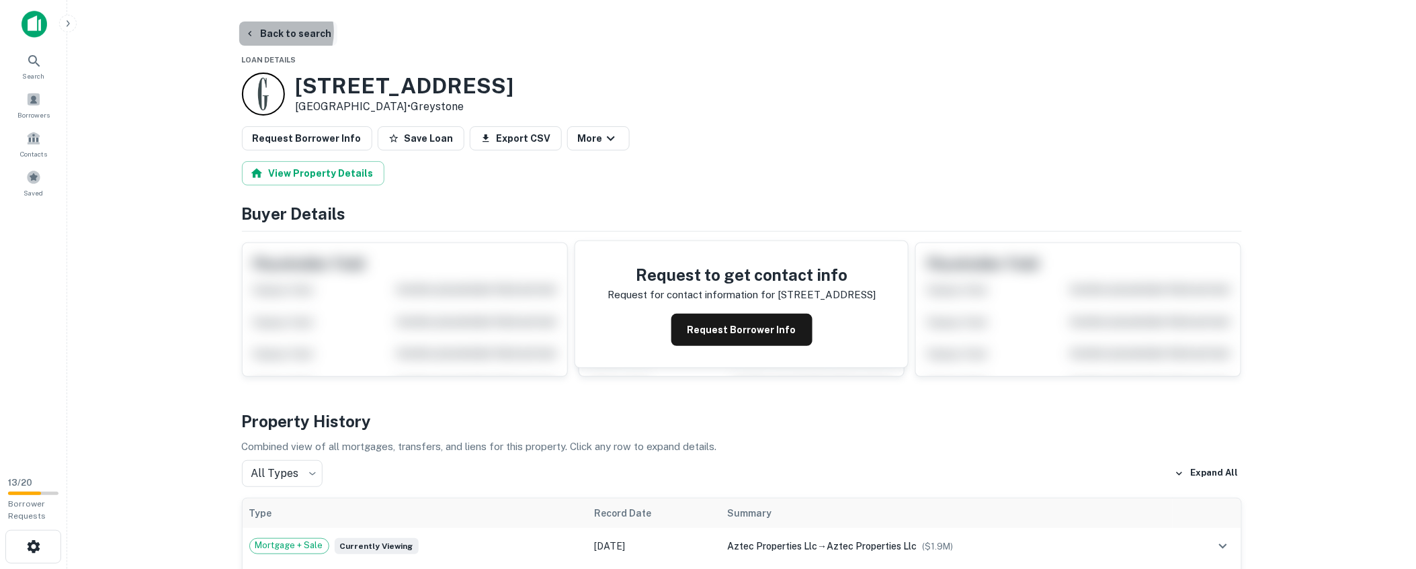
click at [268, 32] on button "Back to search" at bounding box center [288, 34] width 98 height 24
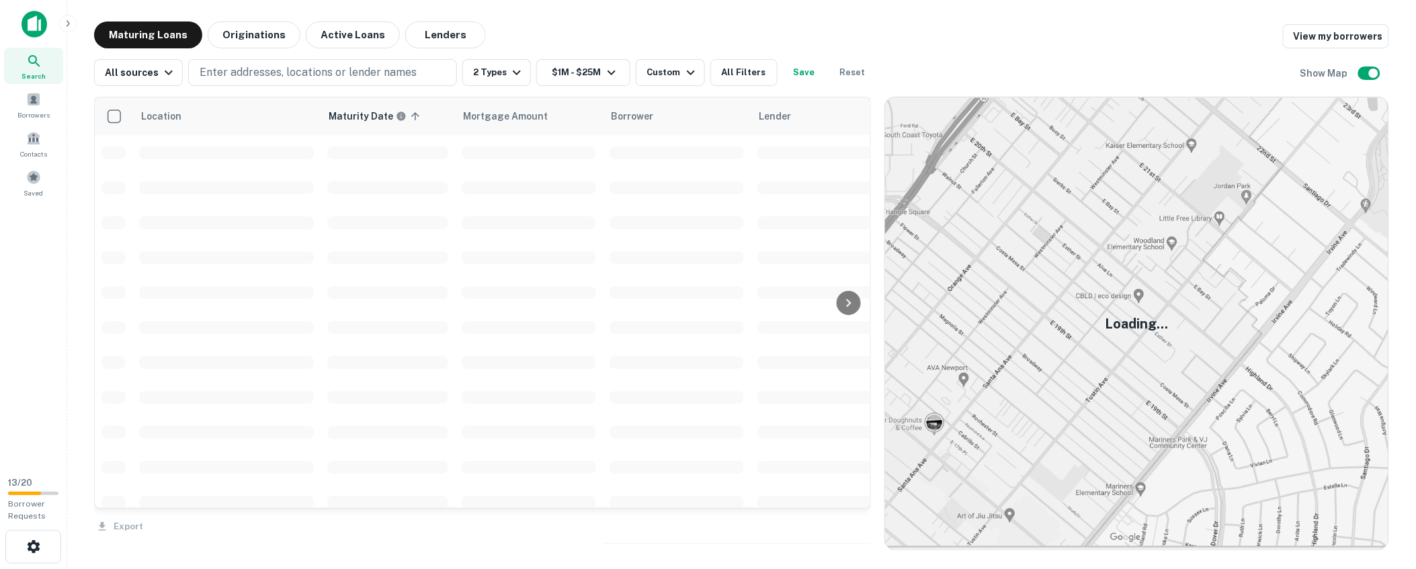
click at [615, 36] on div "Maturing Loans Originations Active Loans Lenders View my borrowers" at bounding box center [741, 35] width 1295 height 27
